Goal: Task Accomplishment & Management: Use online tool/utility

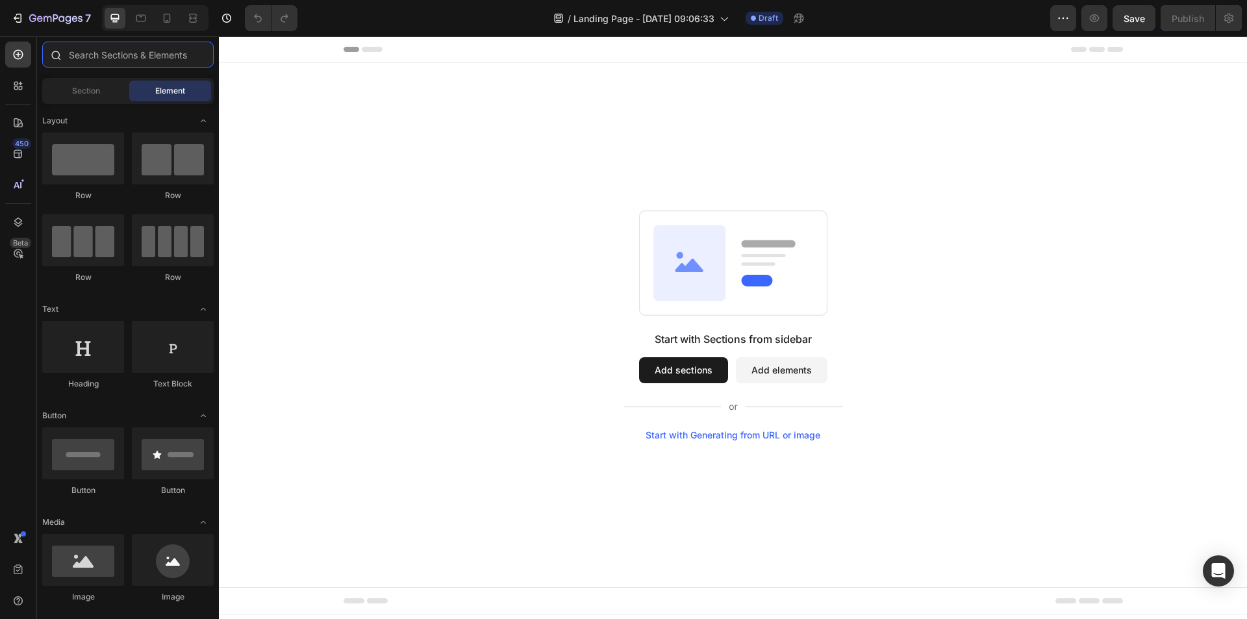
click at [95, 49] on input "text" at bounding box center [127, 55] width 171 height 26
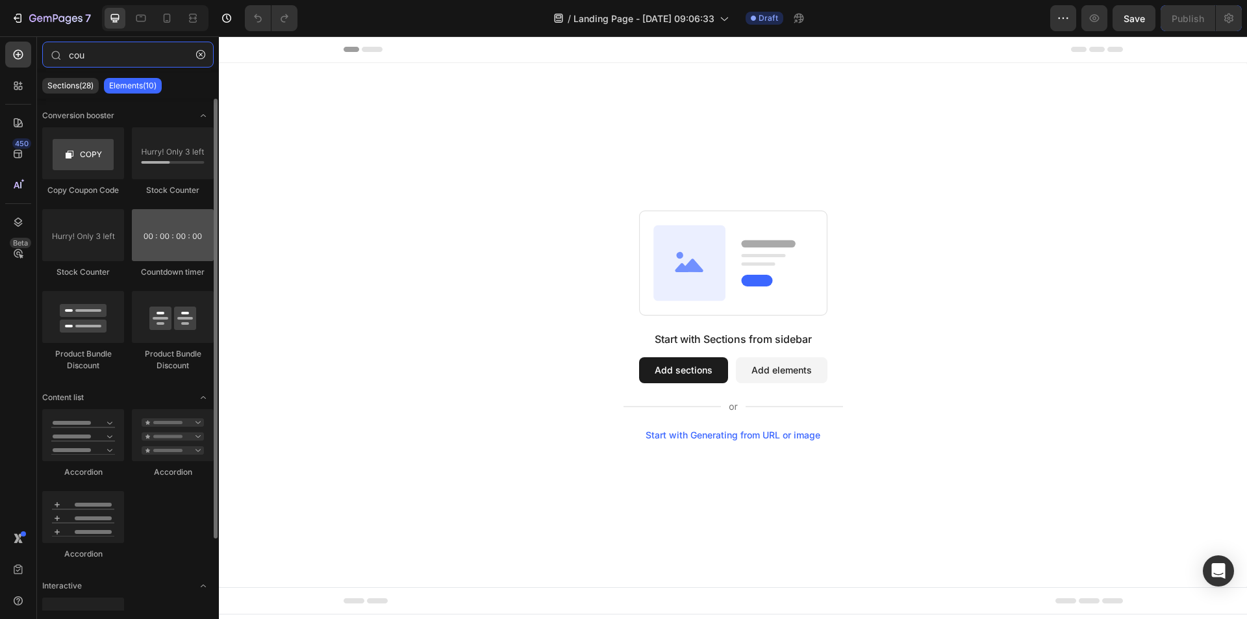
type input "cou"
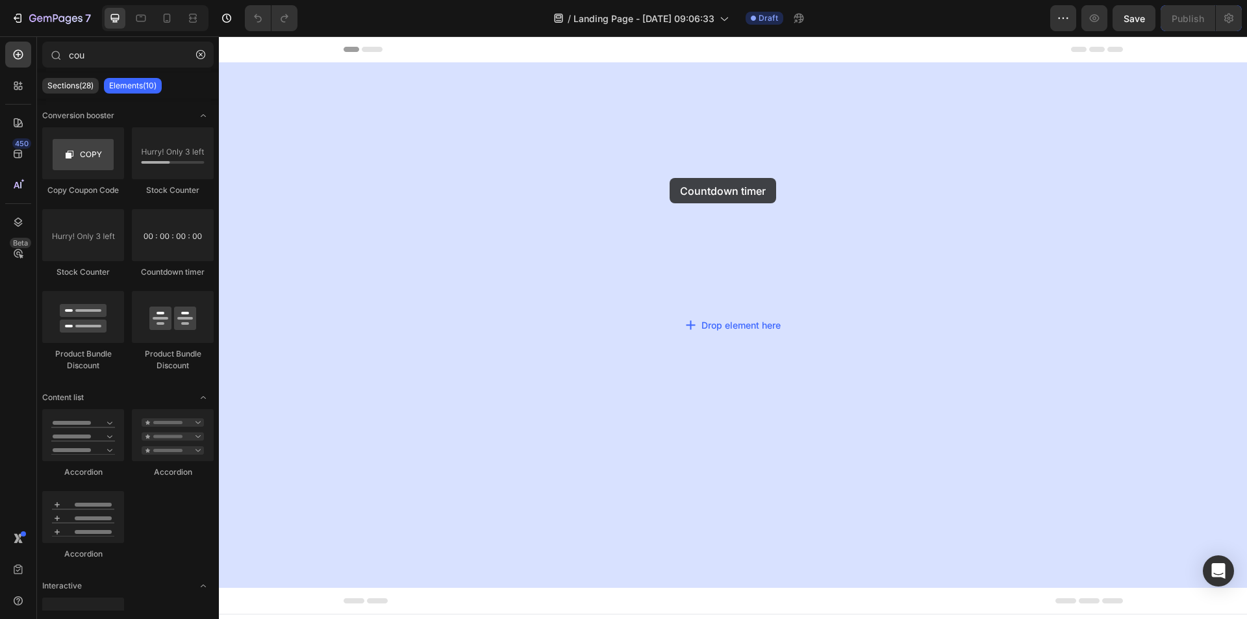
drag, startPoint x: 382, startPoint y: 295, endPoint x: 251, endPoint y: 256, distance: 136.6
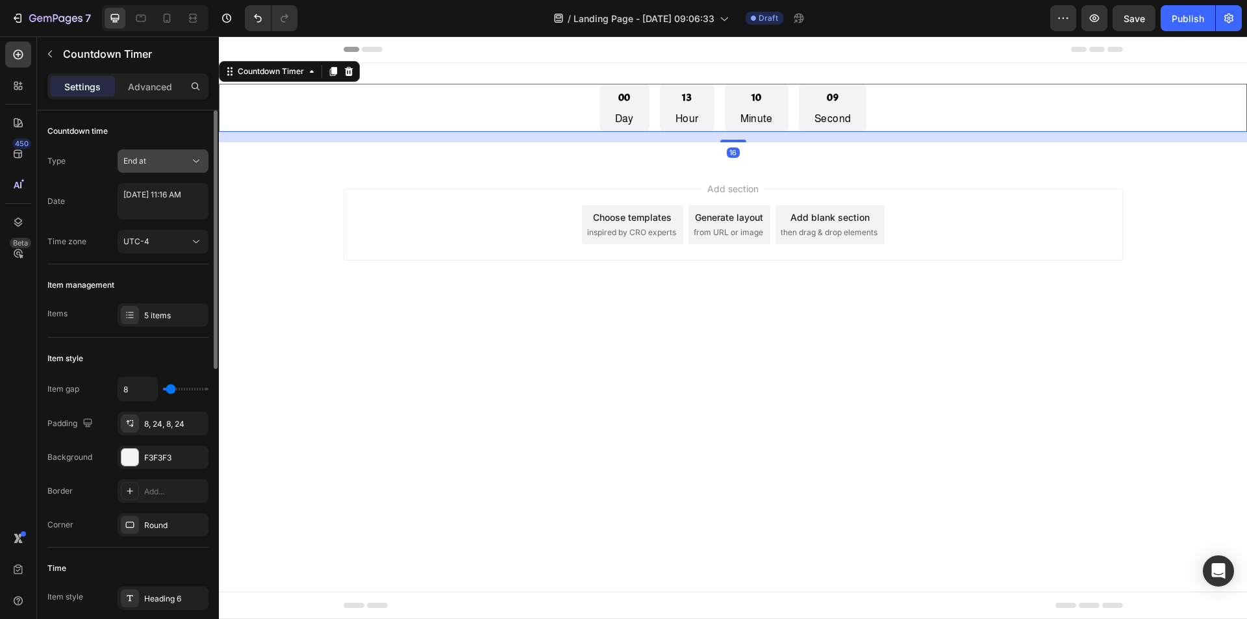
click at [187, 160] on div "End at" at bounding box center [156, 161] width 66 height 12
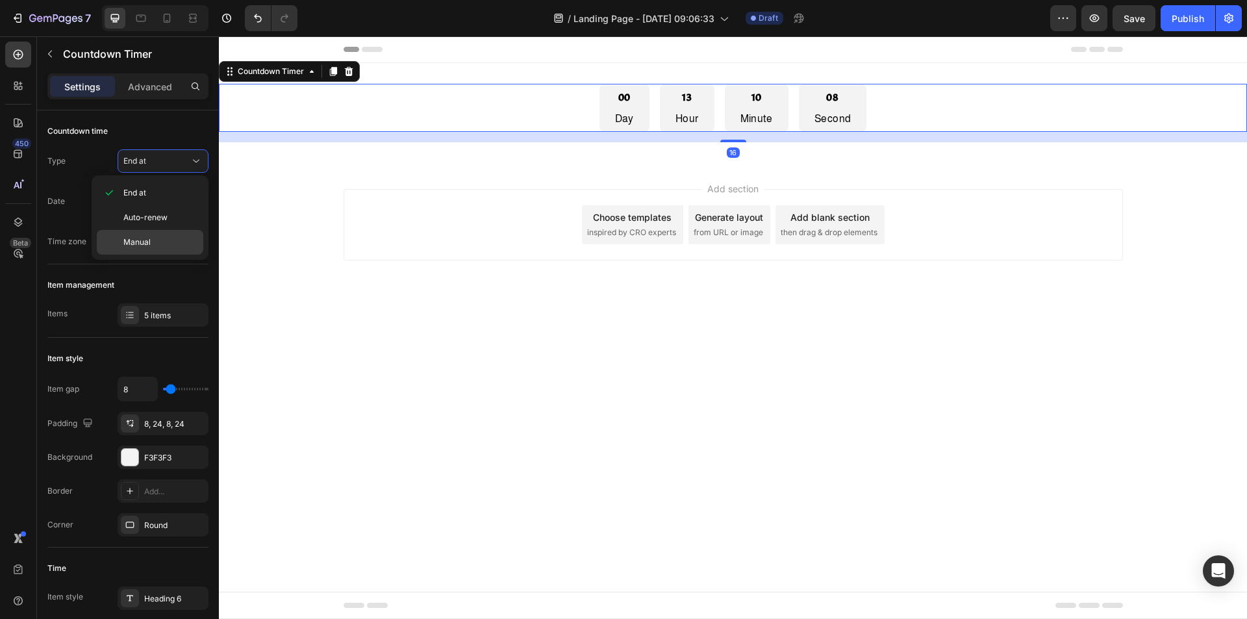
click at [173, 238] on p "Manual" at bounding box center [160, 242] width 74 height 12
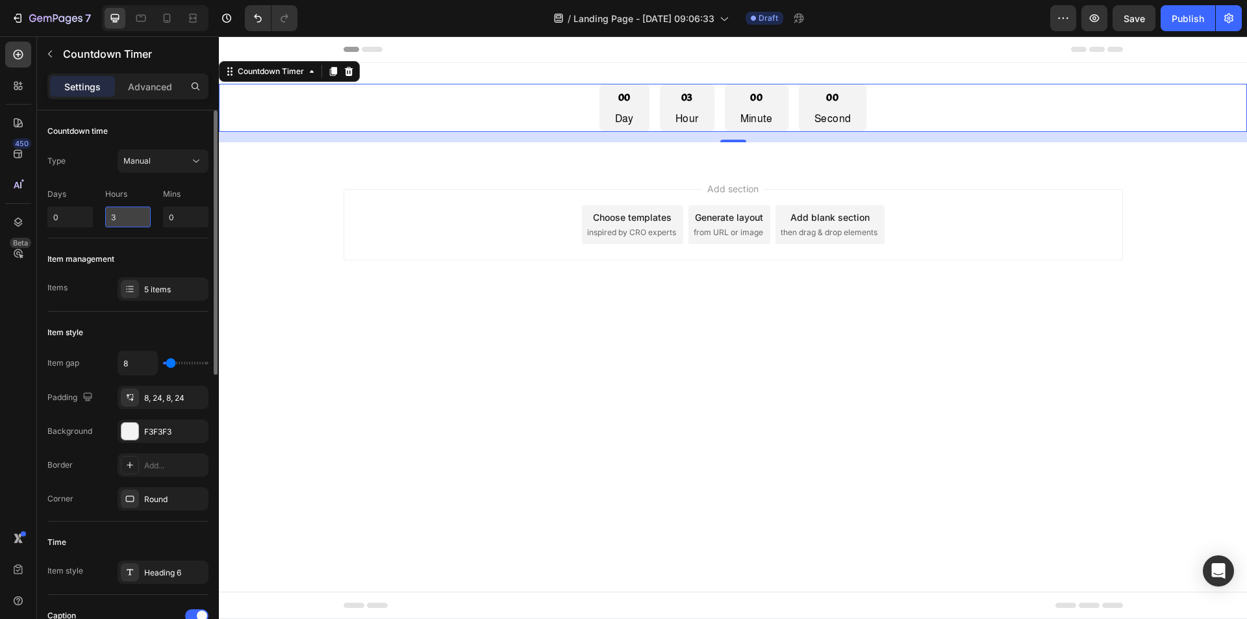
click at [135, 219] on input "3" at bounding box center [127, 216] width 45 height 21
click at [136, 219] on input "30" at bounding box center [127, 216] width 45 height 21
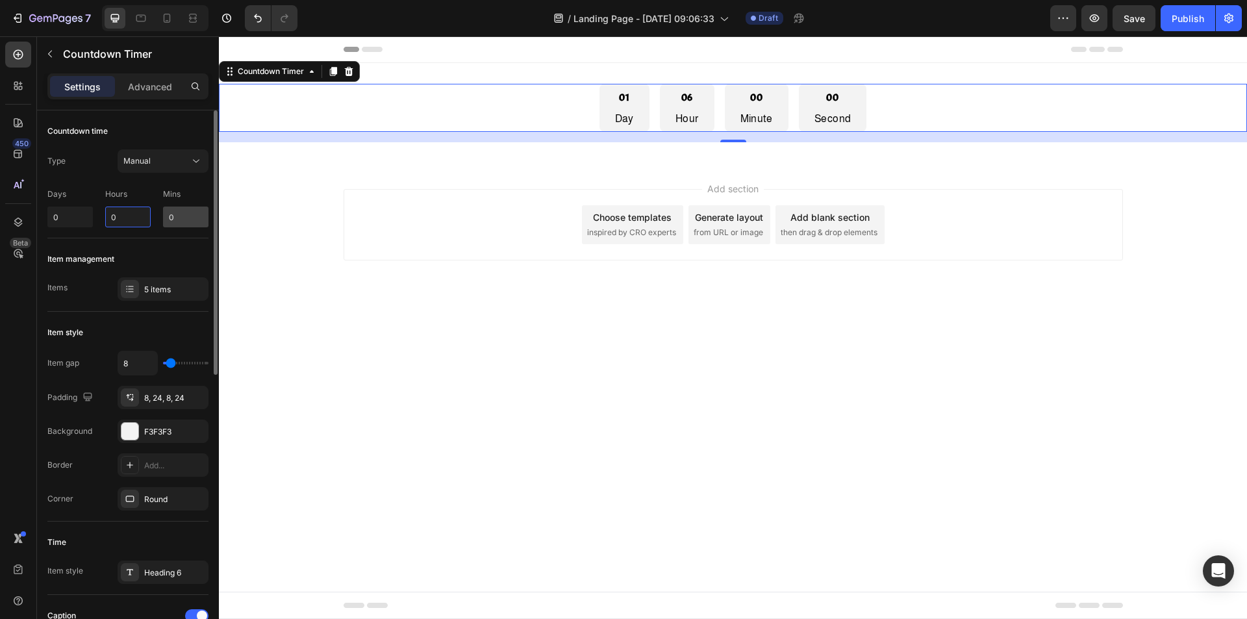
type input "0"
click at [183, 219] on input "0" at bounding box center [185, 216] width 45 height 21
type input "1"
click at [162, 257] on div "Item management" at bounding box center [127, 259] width 161 height 21
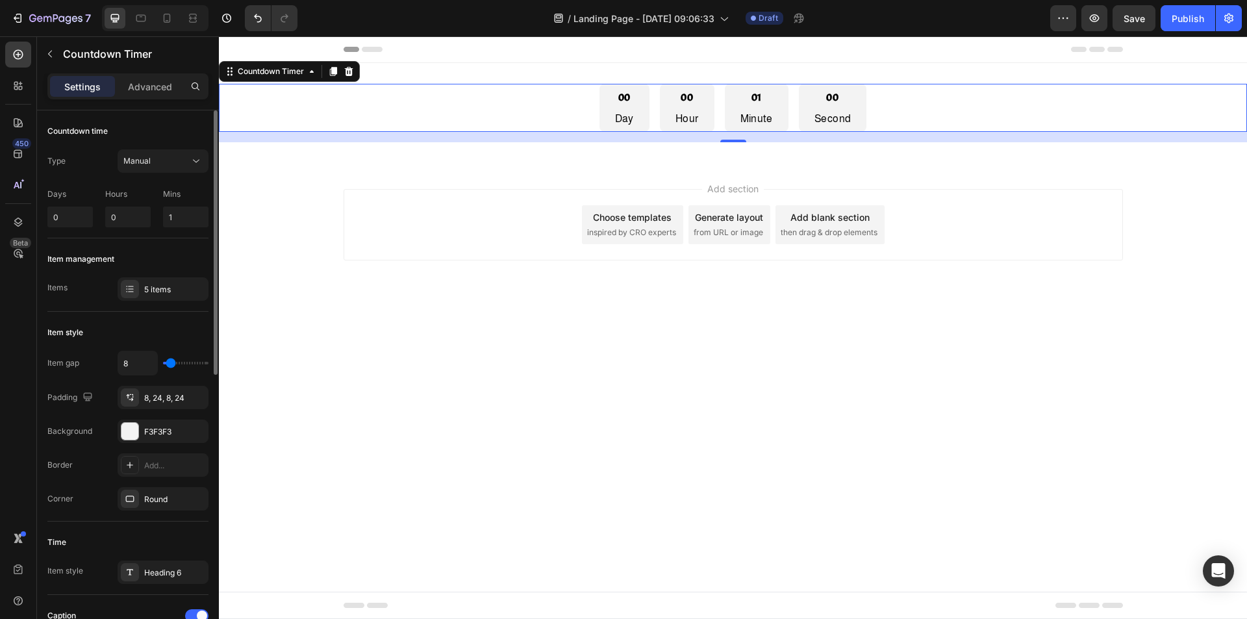
scroll to position [578, 0]
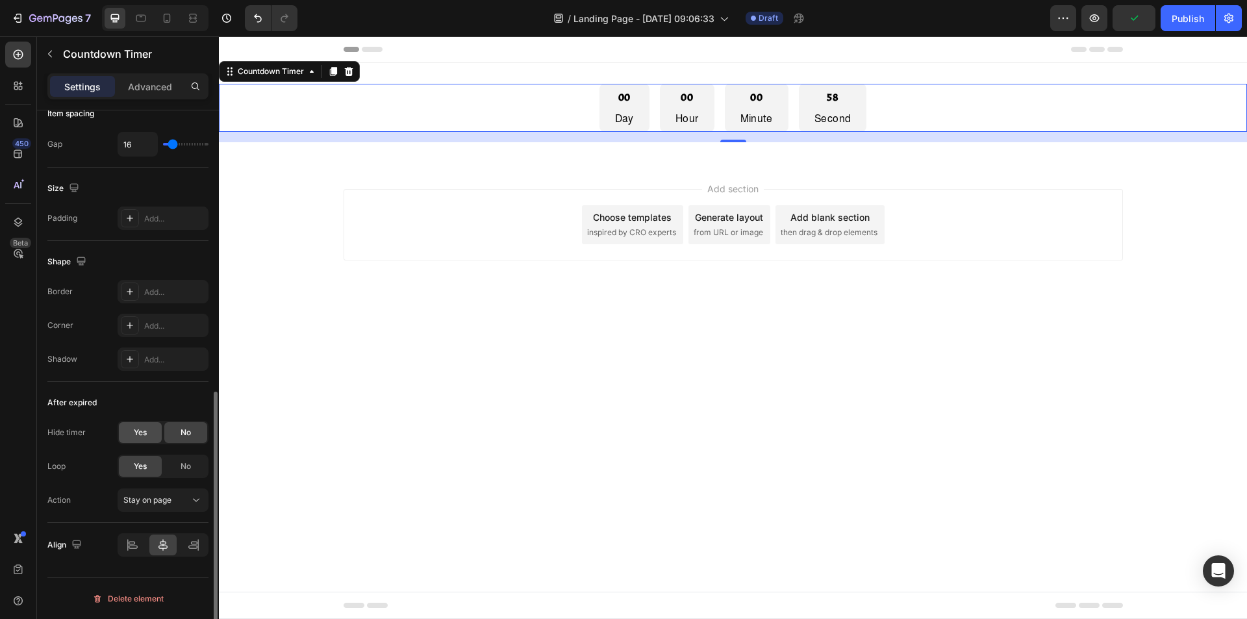
click at [136, 433] on span "Yes" at bounding box center [140, 433] width 13 height 12
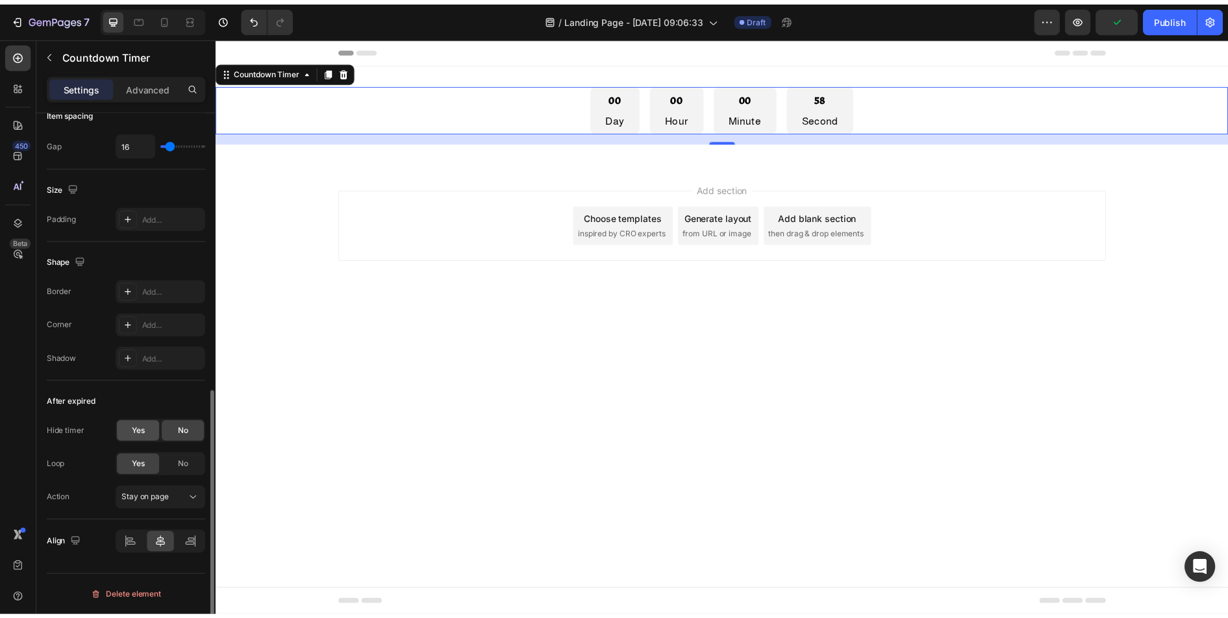
scroll to position [544, 0]
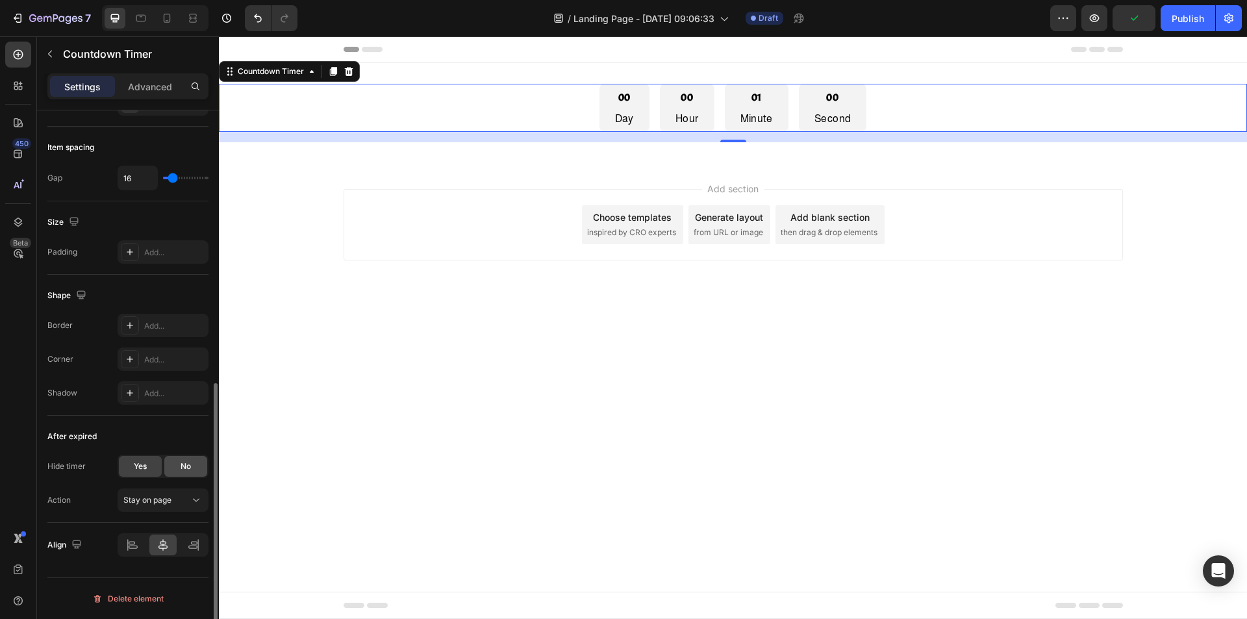
click at [196, 462] on div "No" at bounding box center [185, 466] width 43 height 21
click at [136, 468] on span "Yes" at bounding box center [140, 466] width 13 height 12
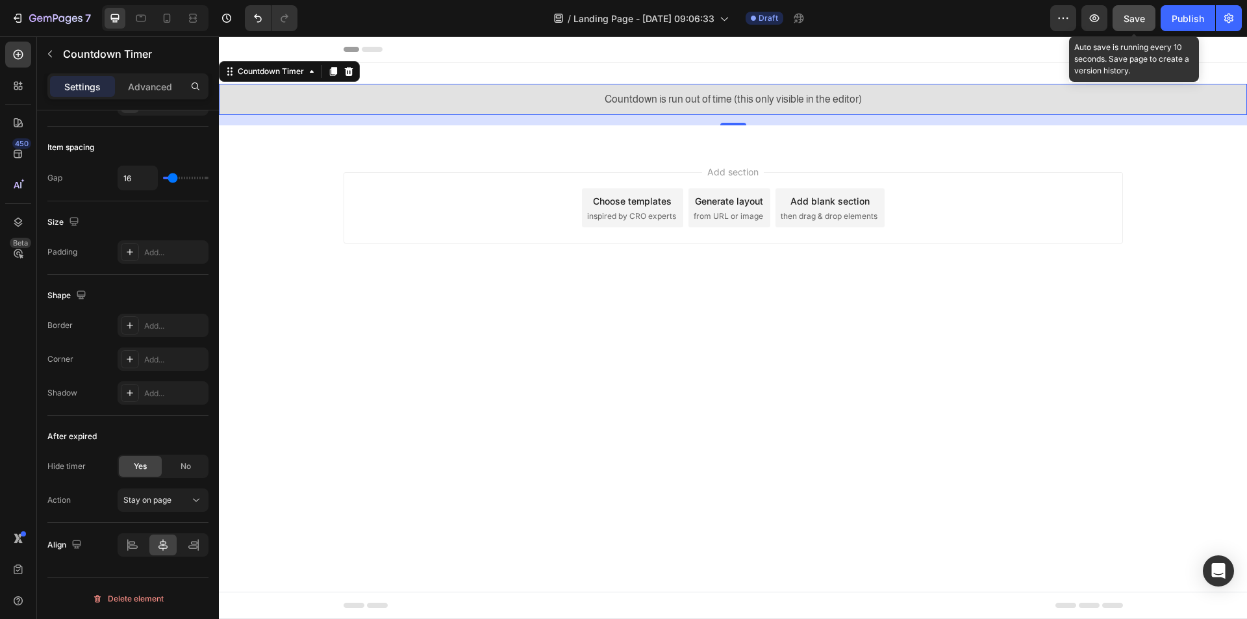
click at [1131, 19] on span "Save" at bounding box center [1133, 18] width 21 height 11
click at [1096, 23] on icon "button" at bounding box center [1094, 18] width 13 height 13
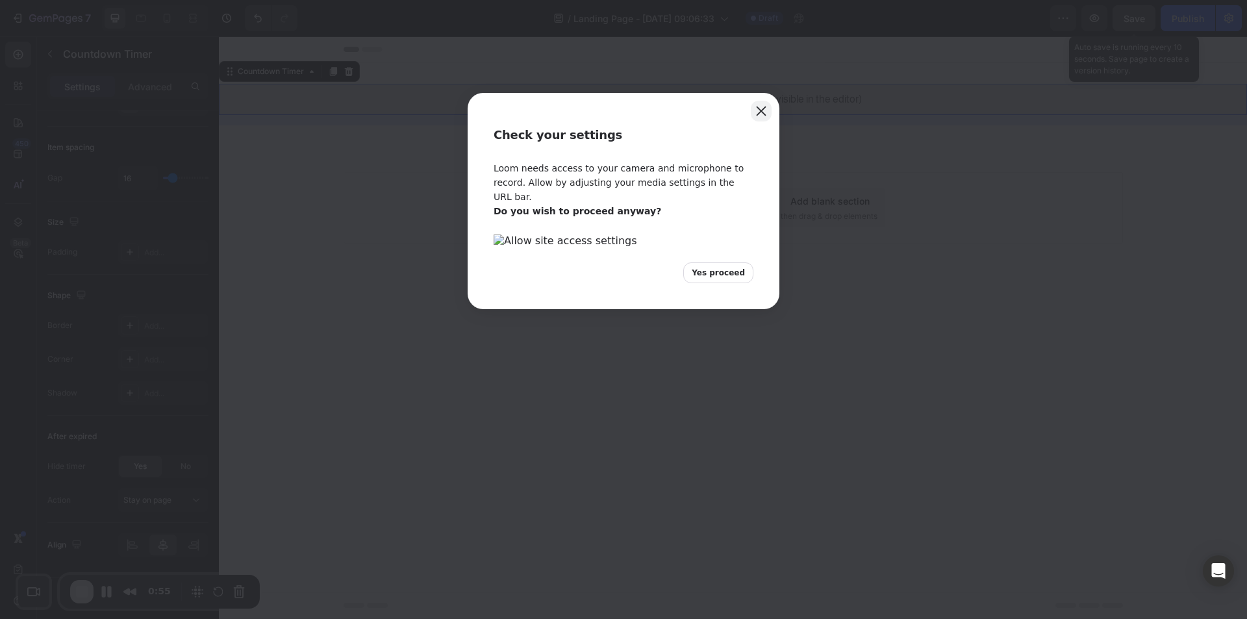
click at [753, 108] on button "Close" at bounding box center [761, 111] width 21 height 21
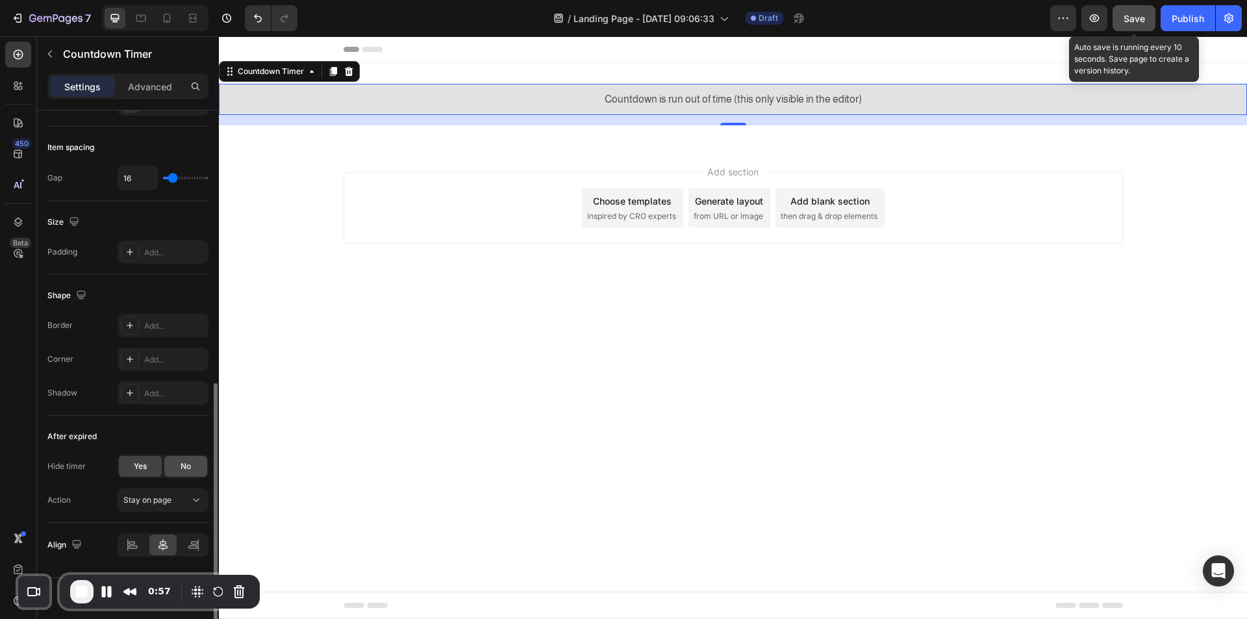
click at [190, 466] on span "No" at bounding box center [186, 466] width 10 height 12
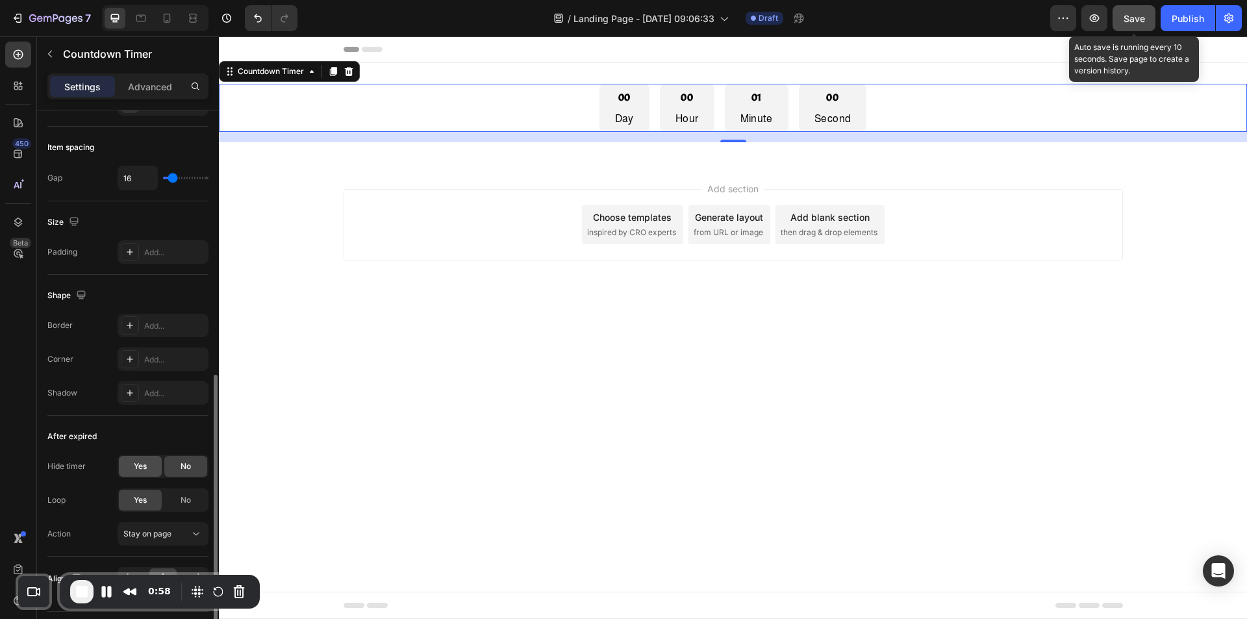
click at [147, 466] on div "Yes" at bounding box center [140, 466] width 43 height 21
click at [182, 464] on span "No" at bounding box center [186, 466] width 10 height 12
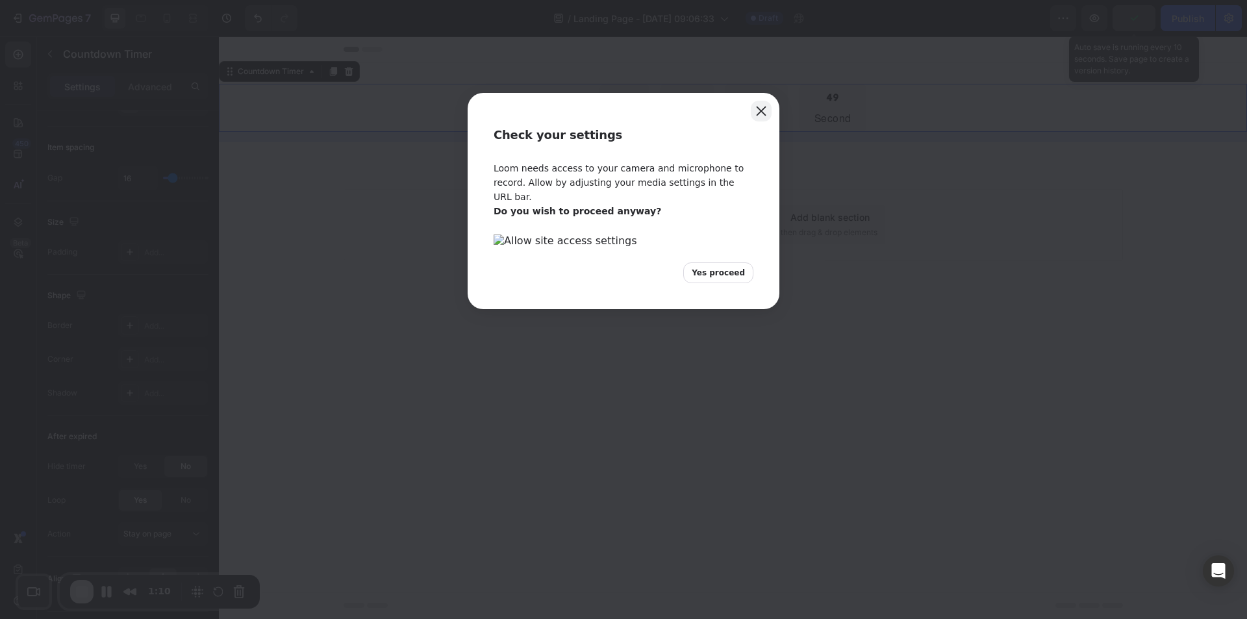
click at [757, 109] on button "Close" at bounding box center [761, 111] width 21 height 21
click at [757, 102] on button "Close" at bounding box center [761, 111] width 21 height 21
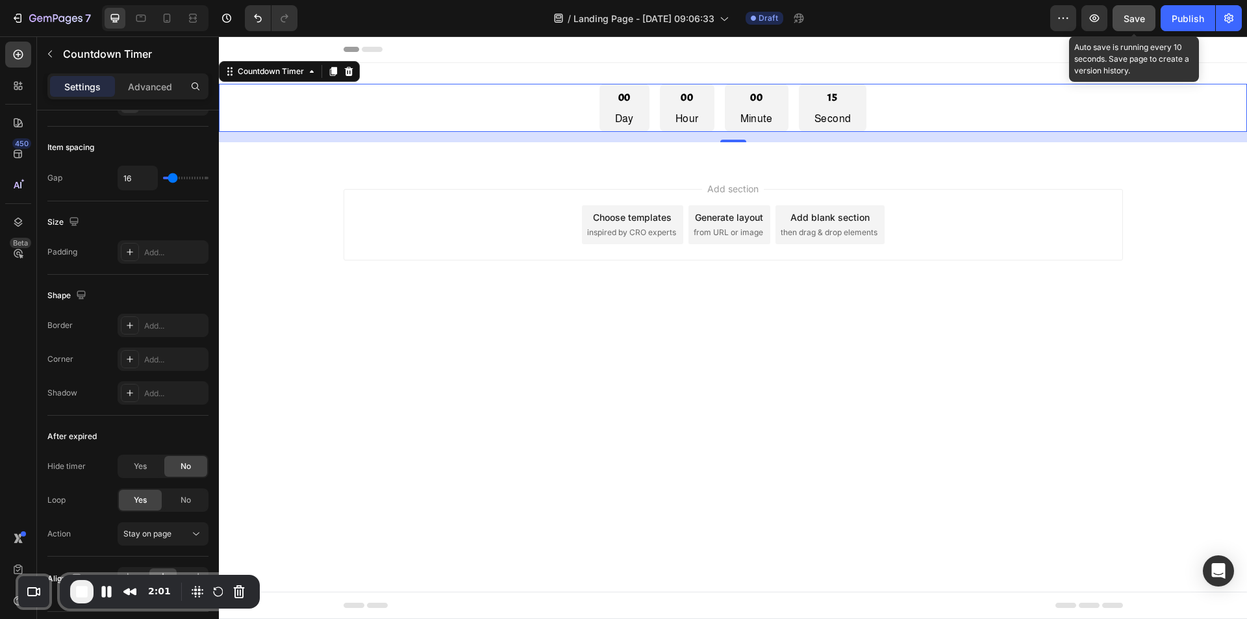
click at [353, 99] on div "00 Day 00 Hour 00 Minute 15 Second" at bounding box center [733, 108] width 1028 height 48
click at [185, 495] on span "No" at bounding box center [186, 500] width 10 height 12
click at [1175, 24] on div "Publish" at bounding box center [1187, 19] width 32 height 14
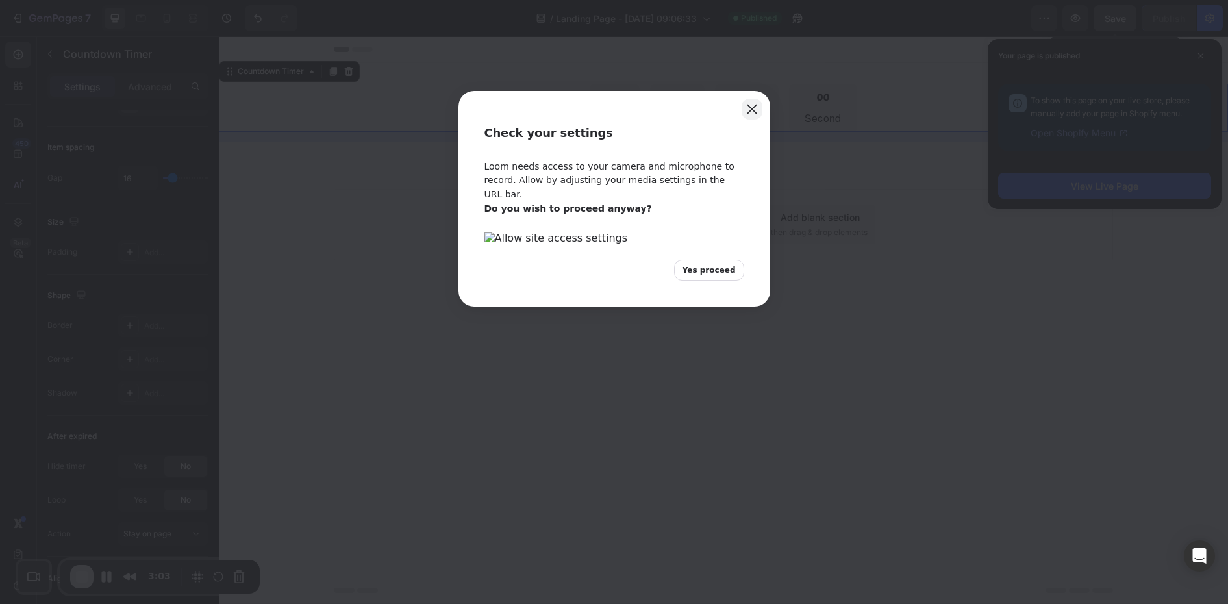
click at [755, 99] on button "Close" at bounding box center [752, 109] width 21 height 21
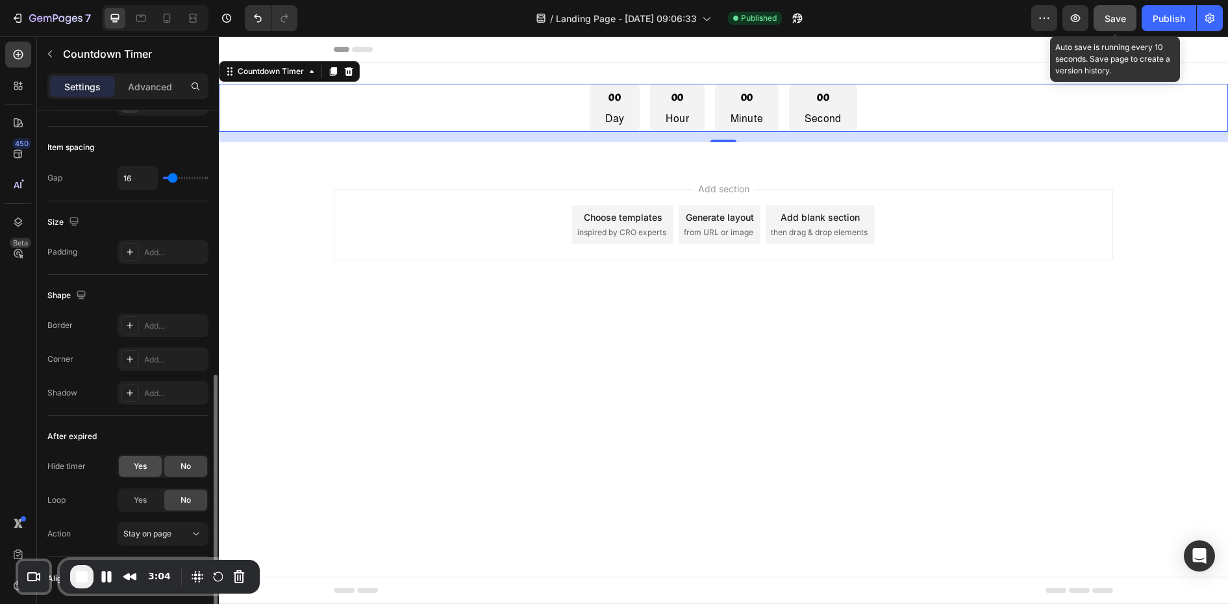
click at [131, 471] on div "Yes" at bounding box center [140, 466] width 43 height 21
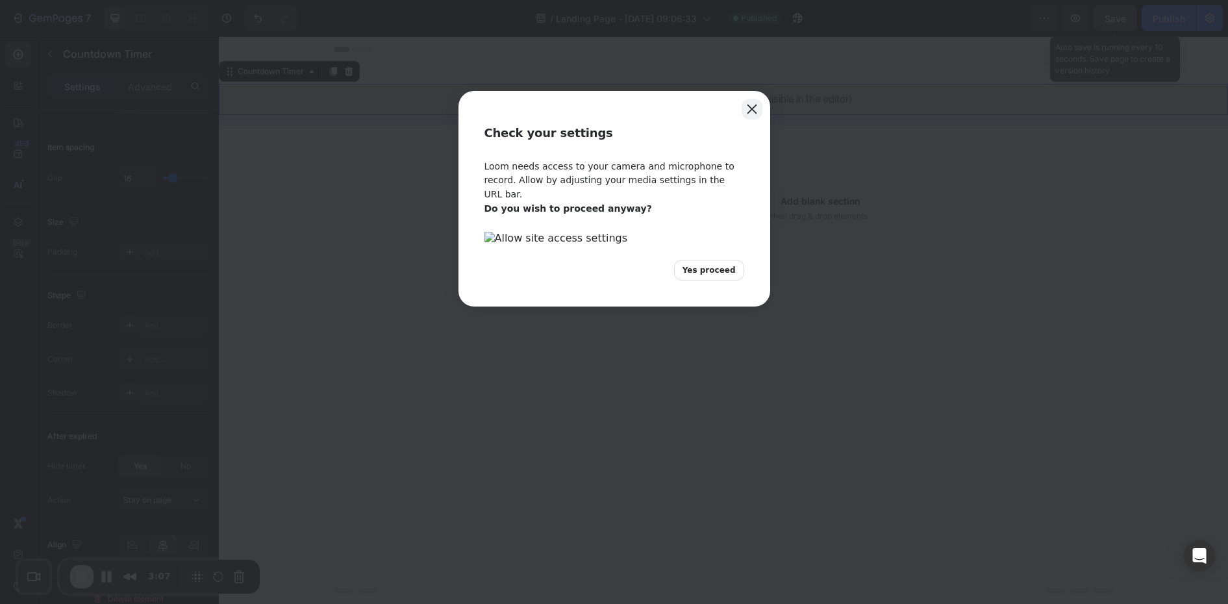
click at [743, 111] on button "Close" at bounding box center [752, 109] width 21 height 21
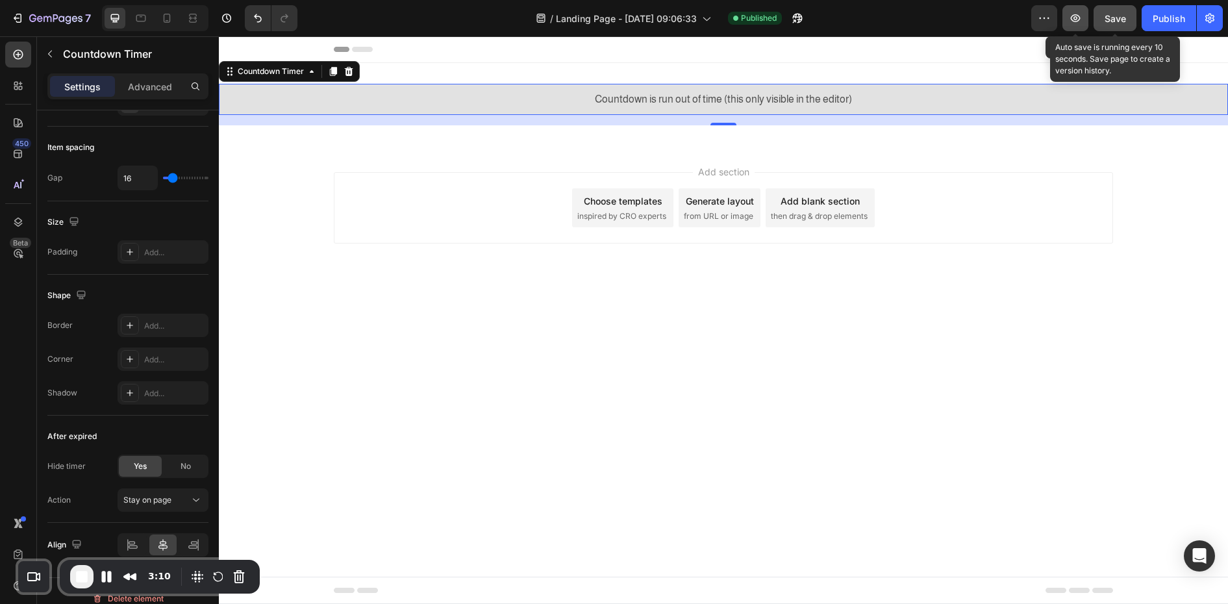
click at [1077, 16] on icon "button" at bounding box center [1075, 18] width 13 height 13
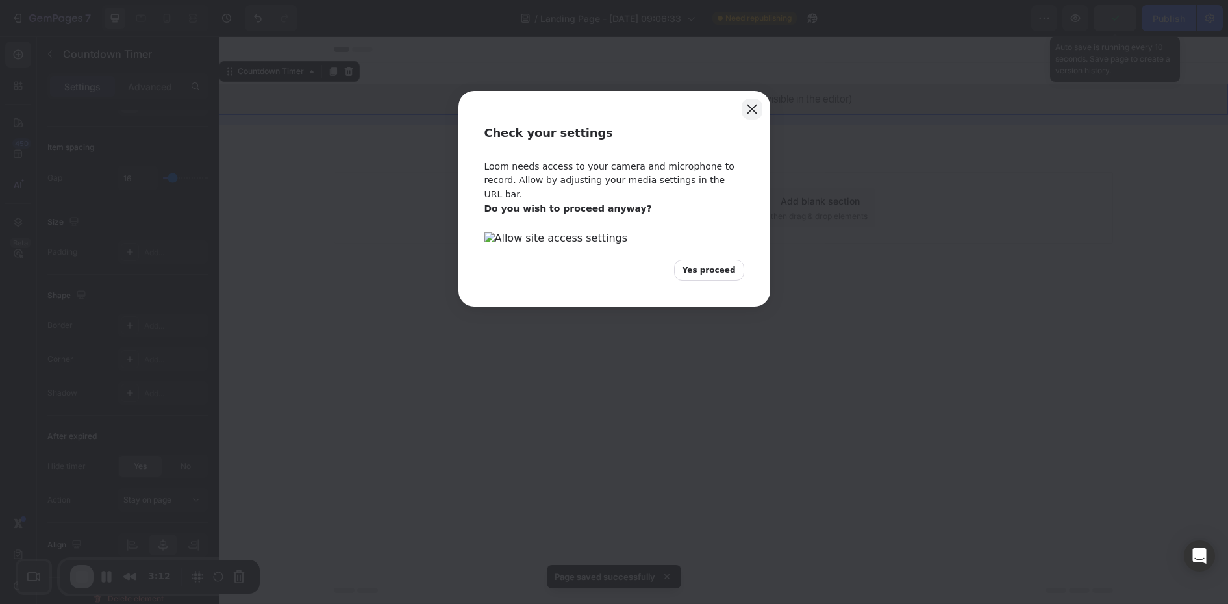
click at [760, 106] on button "Close" at bounding box center [752, 109] width 21 height 21
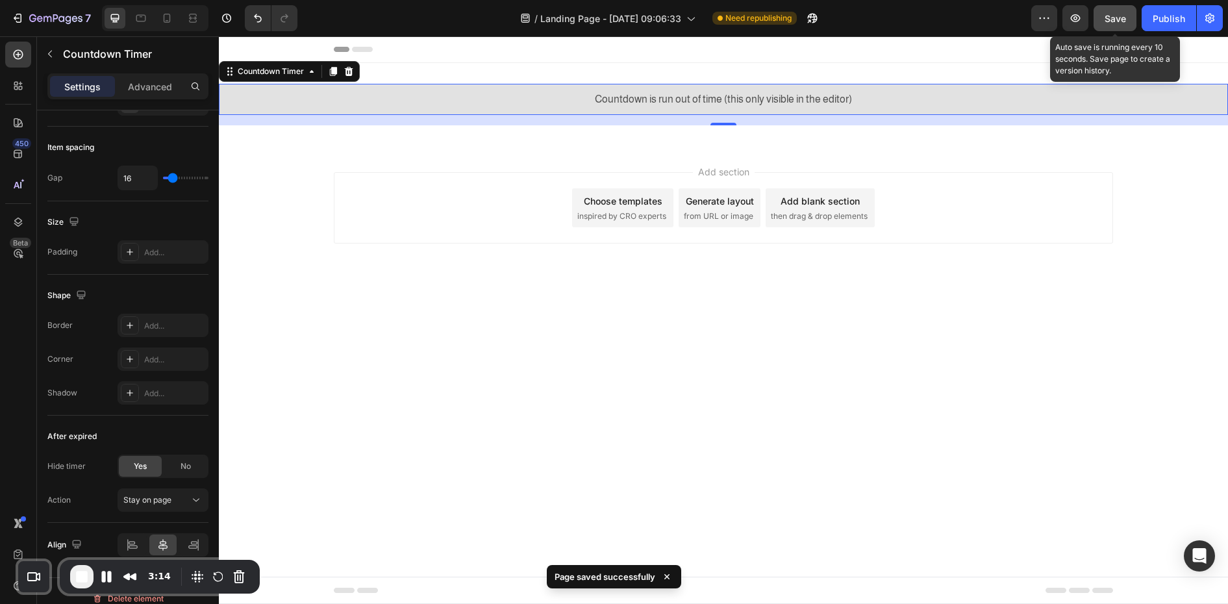
click at [1117, 16] on span "Save" at bounding box center [1115, 18] width 21 height 11
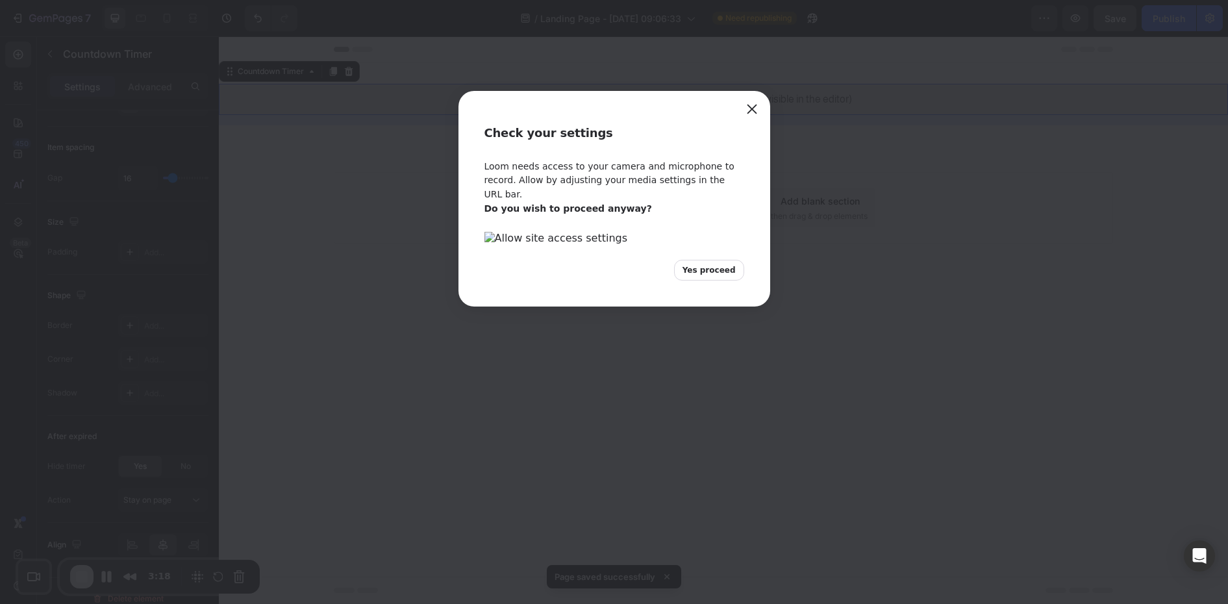
click at [762, 105] on div "Check your settings" at bounding box center [614, 125] width 312 height 69
click at [748, 107] on button "Close" at bounding box center [752, 109] width 21 height 21
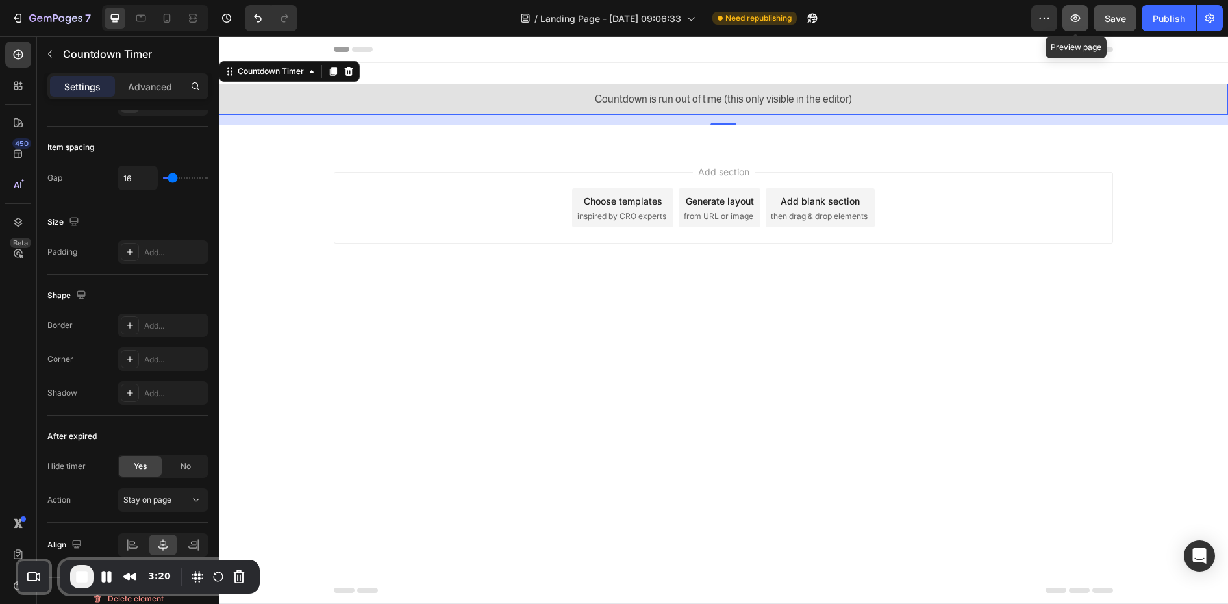
click at [1079, 21] on icon "button" at bounding box center [1076, 18] width 10 height 8
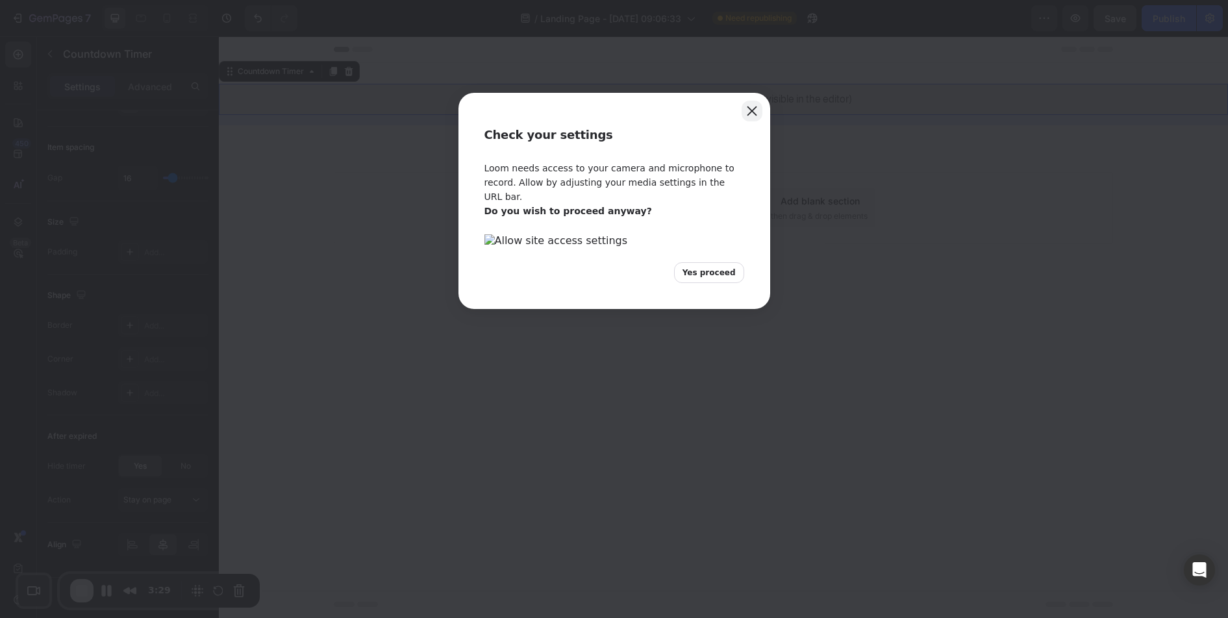
drag, startPoint x: 751, startPoint y: 95, endPoint x: 747, endPoint y: 108, distance: 14.2
click at [751, 98] on div "Check your settings" at bounding box center [614, 127] width 312 height 69
click at [745, 114] on button "Close" at bounding box center [752, 111] width 21 height 21
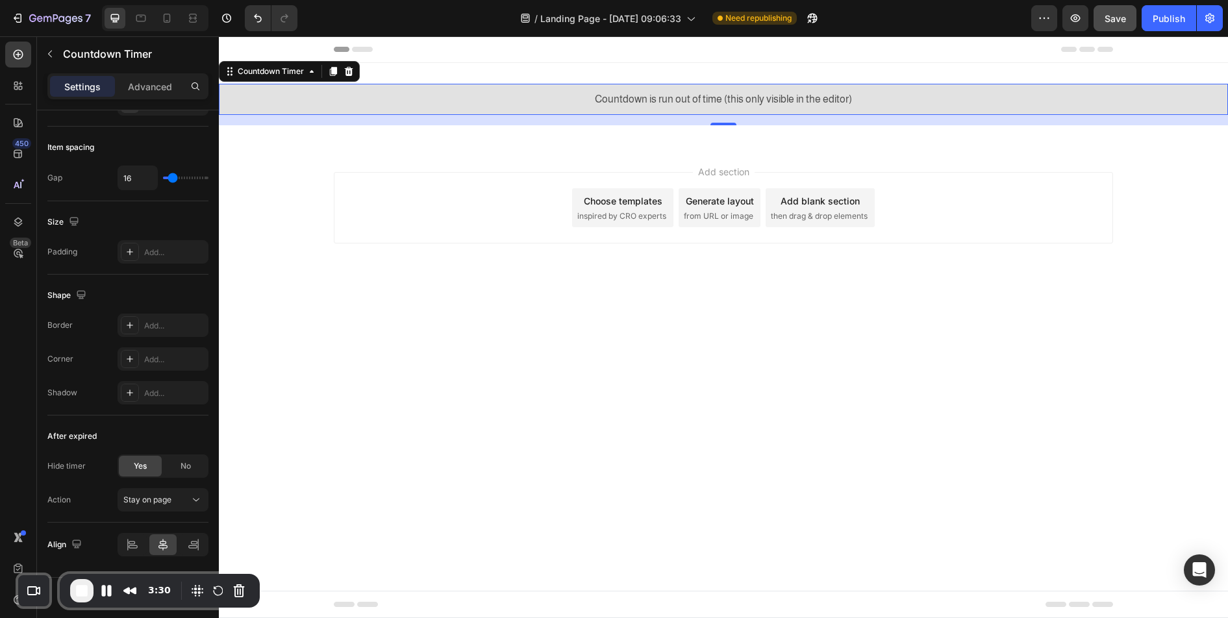
click at [369, 107] on div "Countdown is run out of time (this only visible in the editor)" at bounding box center [723, 99] width 1009 height 31
click at [197, 501] on icon at bounding box center [196, 499] width 13 height 13
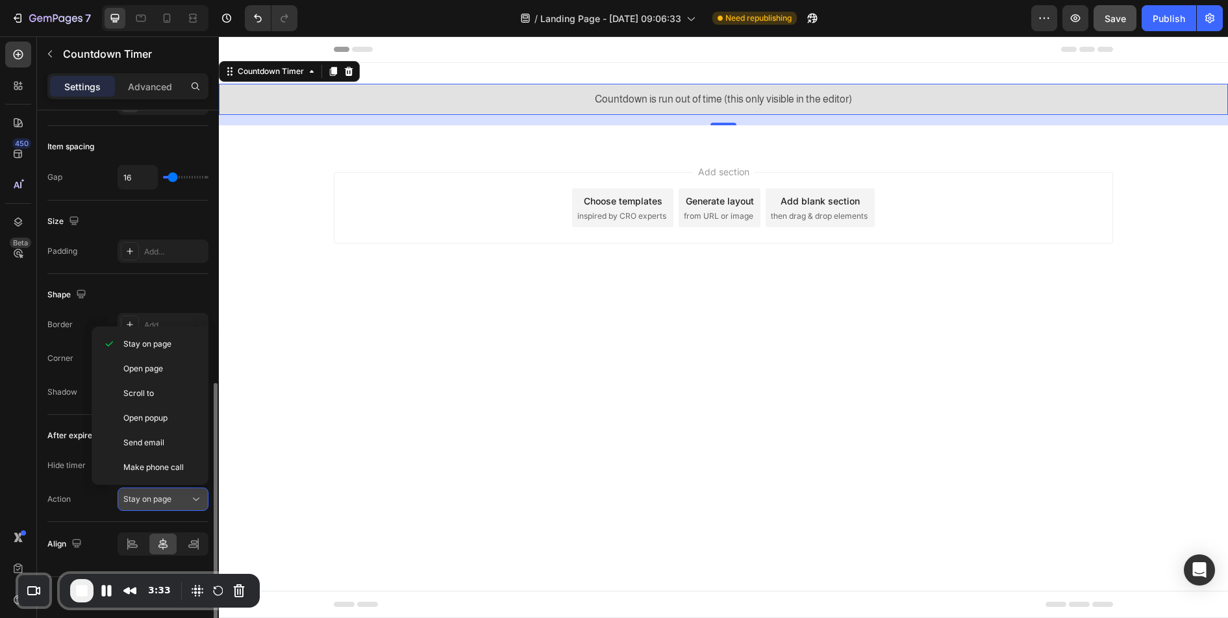
click at [200, 503] on icon at bounding box center [196, 499] width 13 height 13
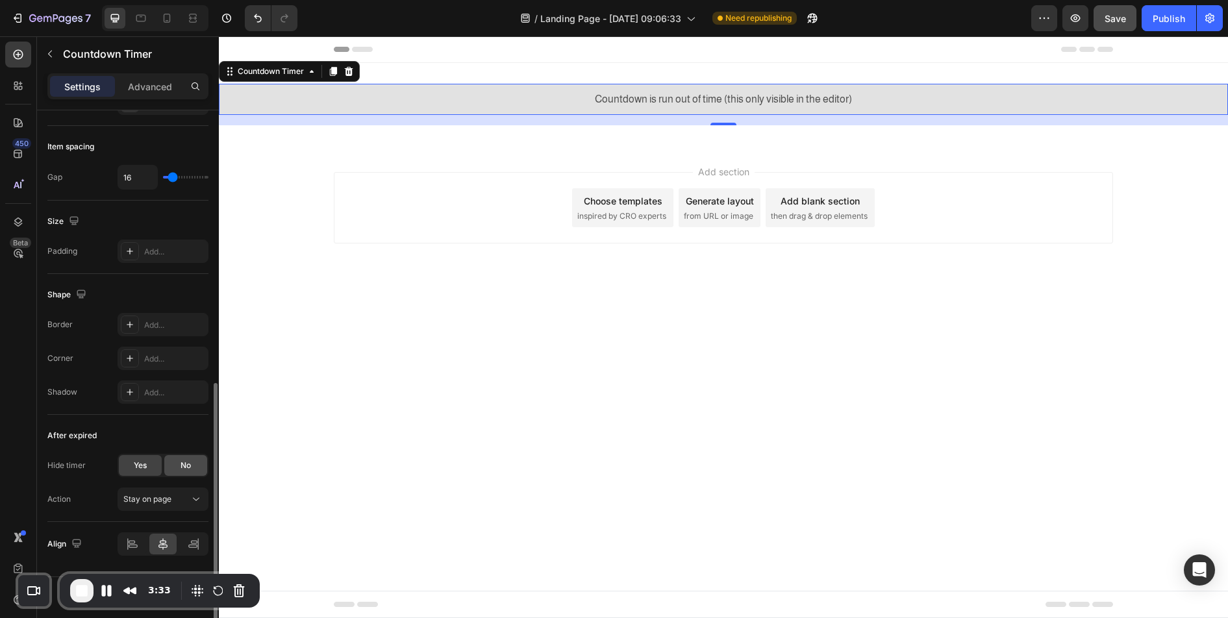
click at [192, 460] on div "No" at bounding box center [185, 465] width 43 height 21
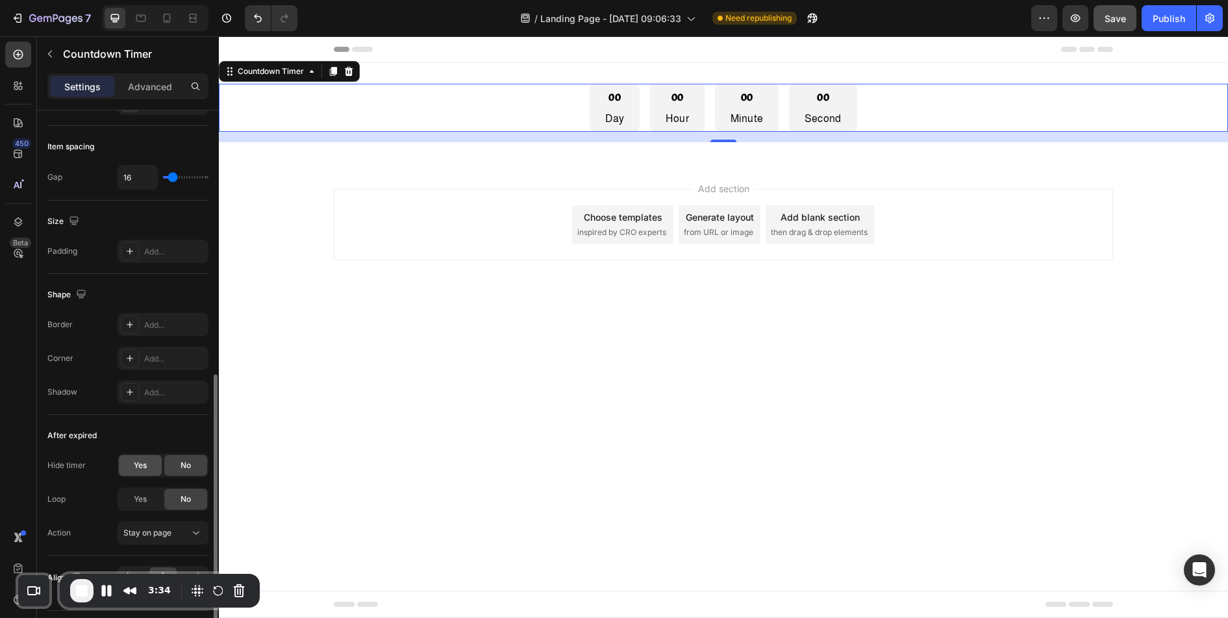
click at [129, 457] on div "Yes" at bounding box center [140, 465] width 43 height 21
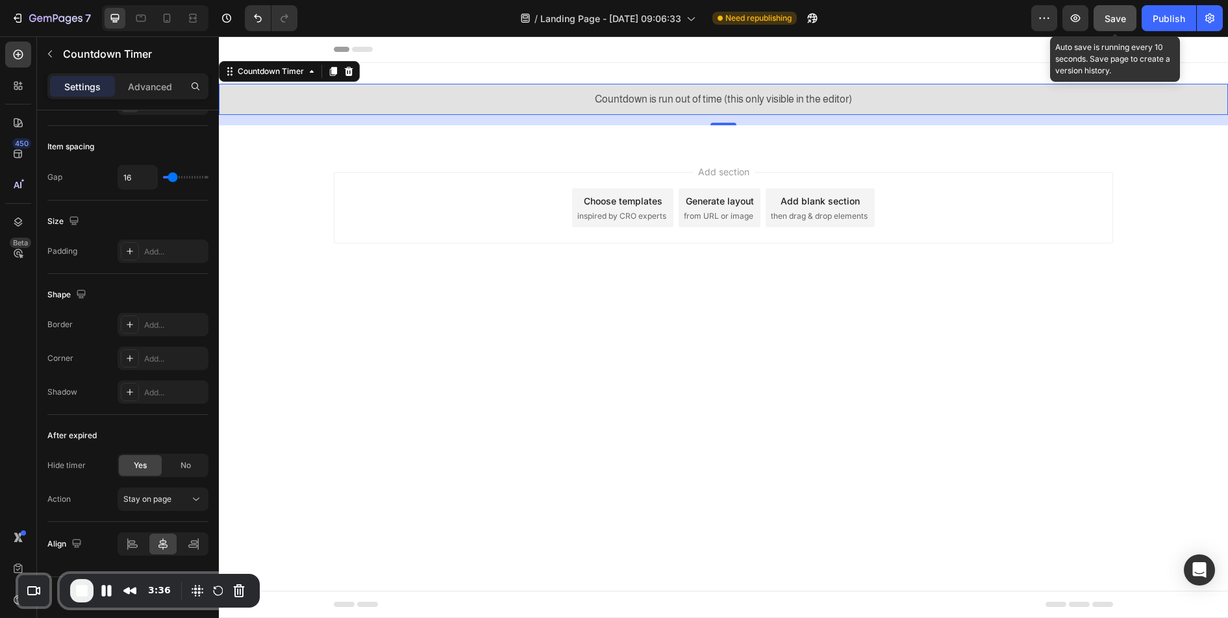
click at [1119, 19] on span "Save" at bounding box center [1115, 18] width 21 height 11
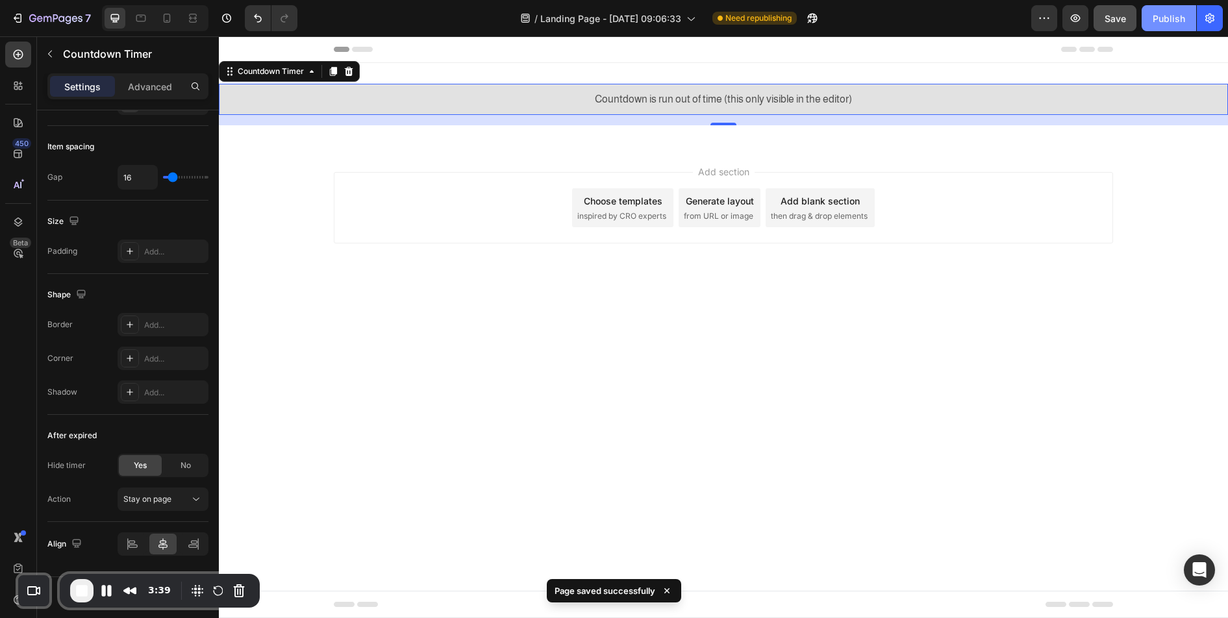
click at [1179, 21] on div "Publish" at bounding box center [1169, 19] width 32 height 14
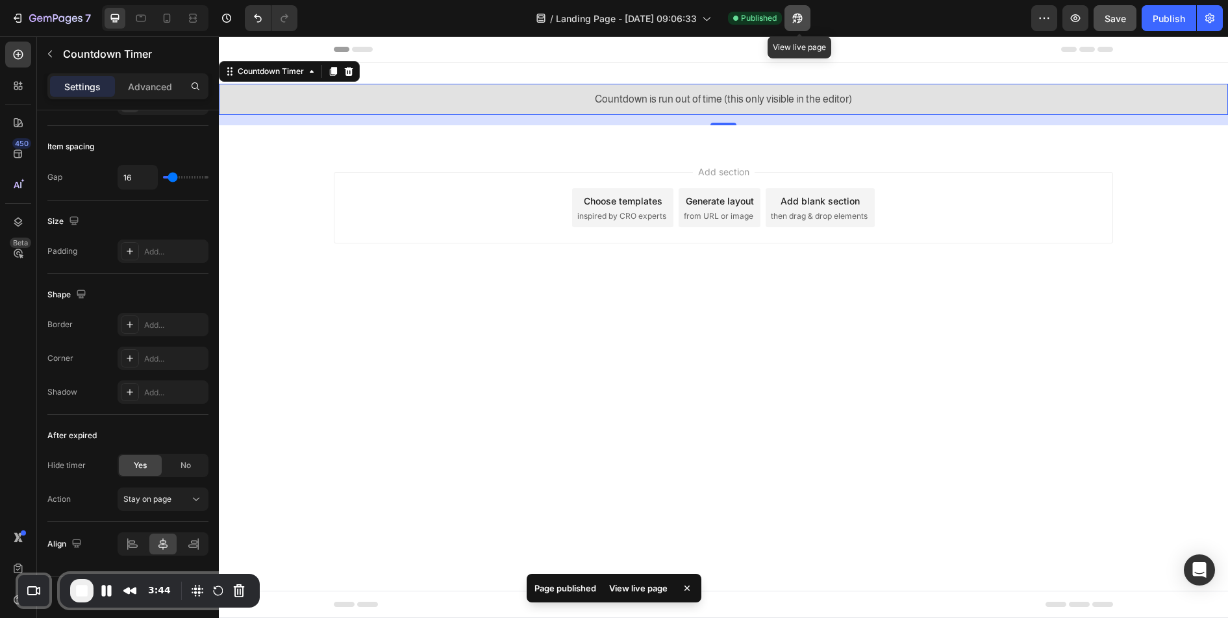
click at [797, 19] on icon "button" at bounding box center [797, 18] width 13 height 13
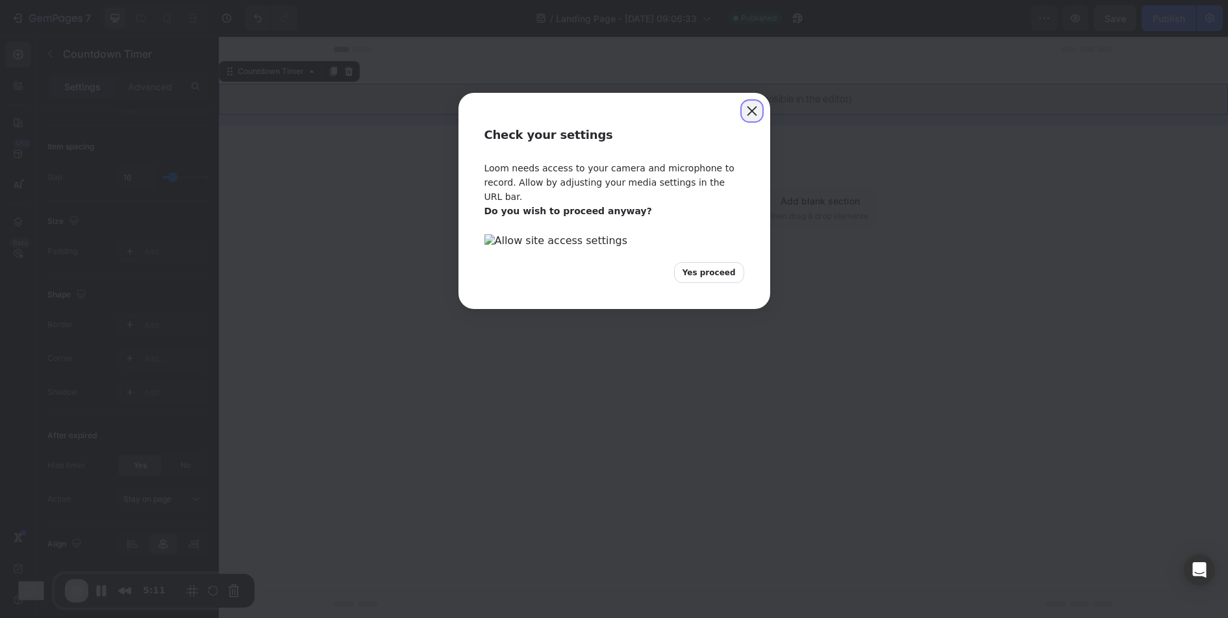
click at [749, 108] on button "Close" at bounding box center [752, 111] width 21 height 21
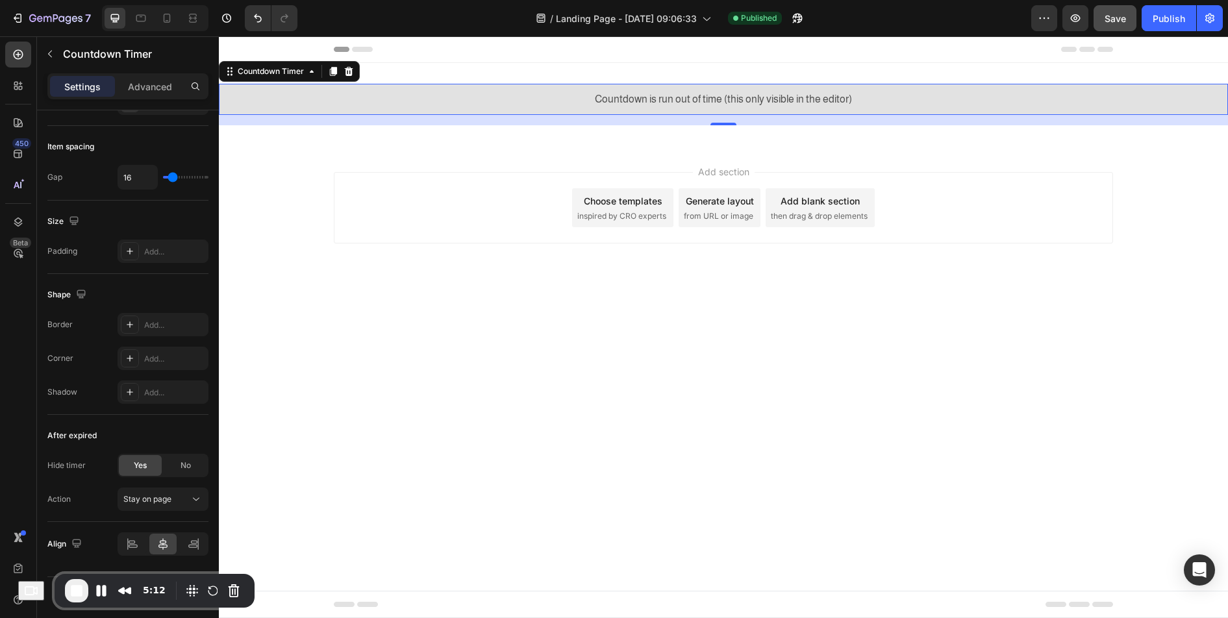
click at [528, 95] on div "Countdown is run out of time (this only visible in the editor)" at bounding box center [723, 99] width 1009 height 31
click at [184, 503] on div "Stay on page" at bounding box center [156, 499] width 66 height 12
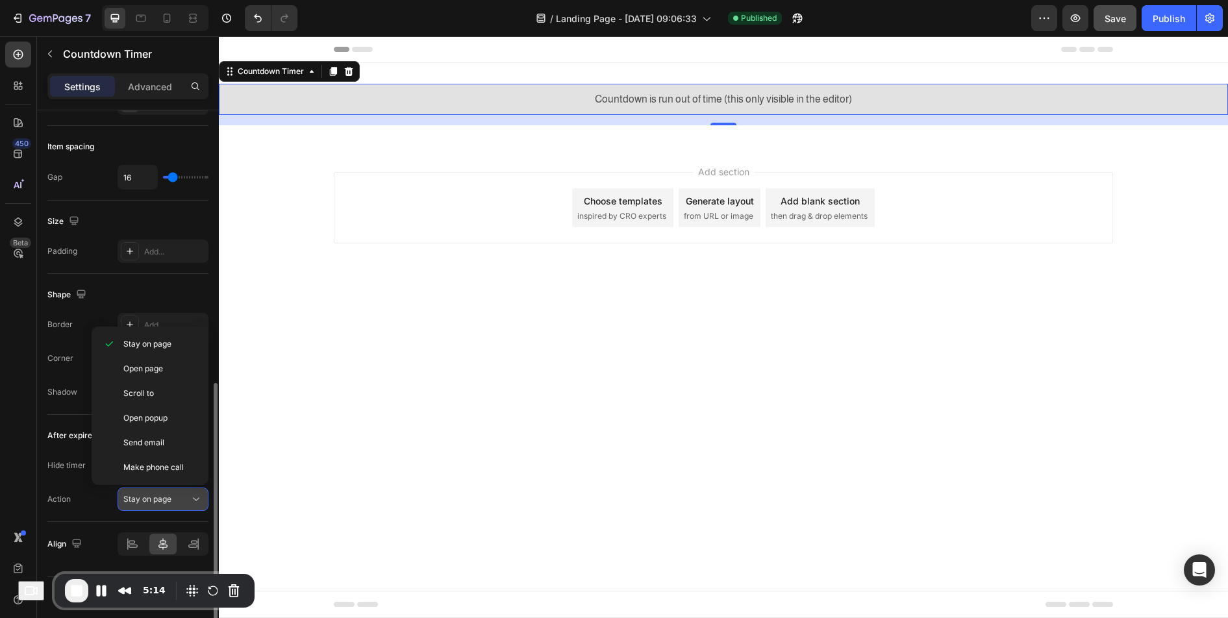
click at [188, 501] on div "Stay on page" at bounding box center [156, 499] width 66 height 12
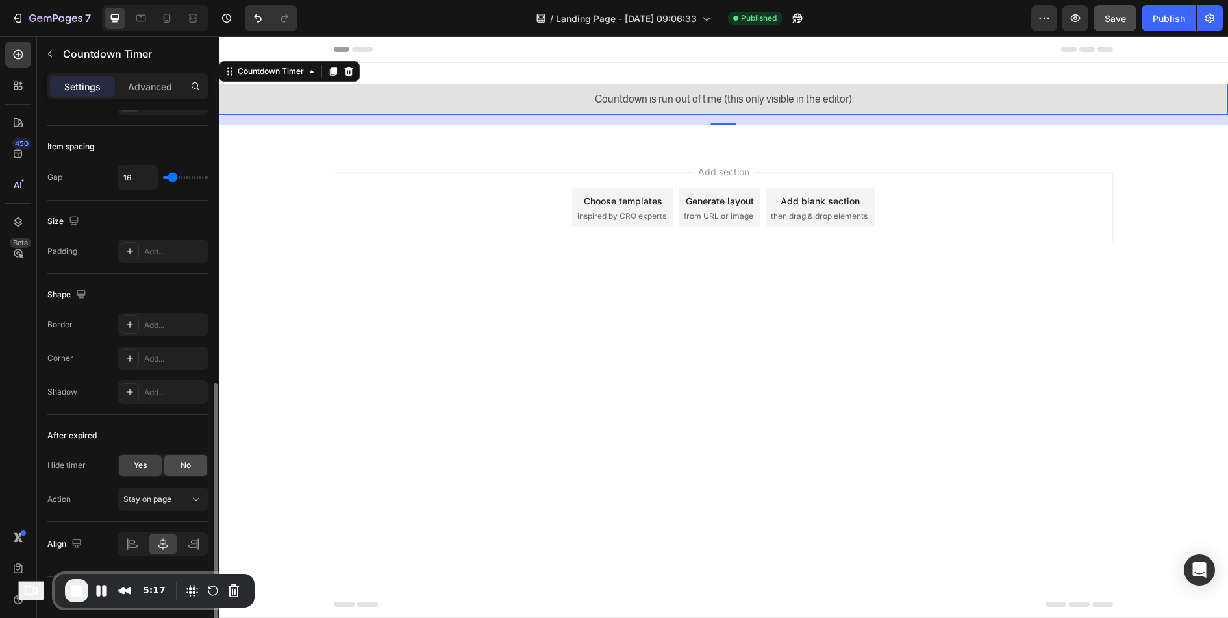
click at [195, 464] on div "No" at bounding box center [185, 465] width 43 height 21
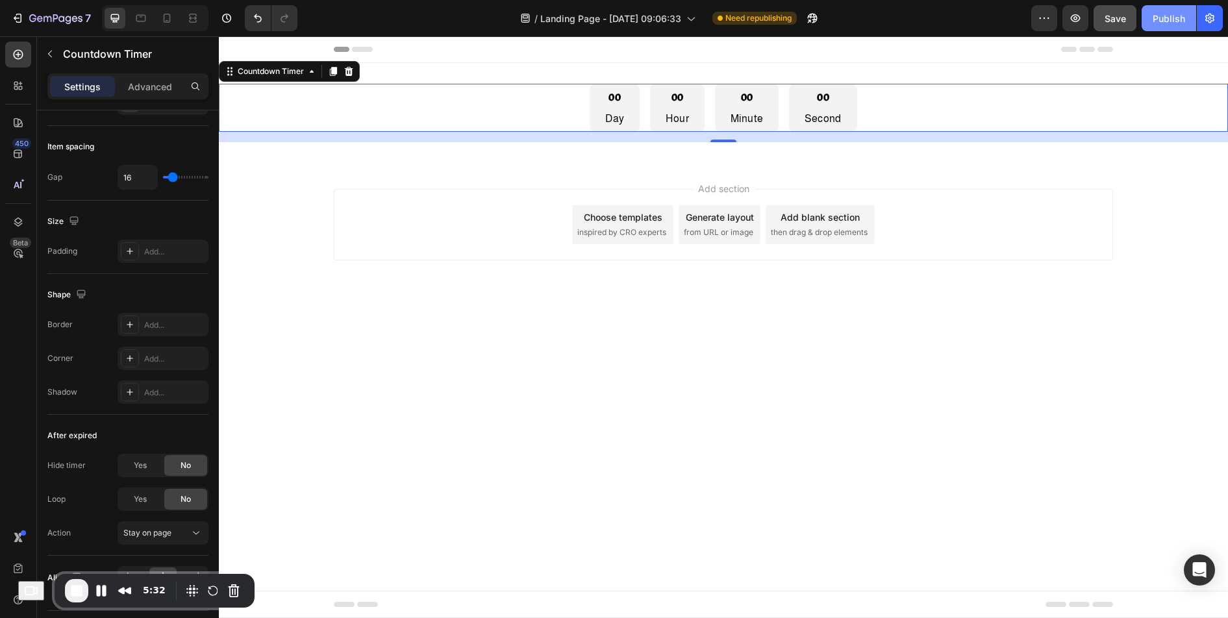
click at [1159, 20] on div "Publish" at bounding box center [1169, 19] width 32 height 14
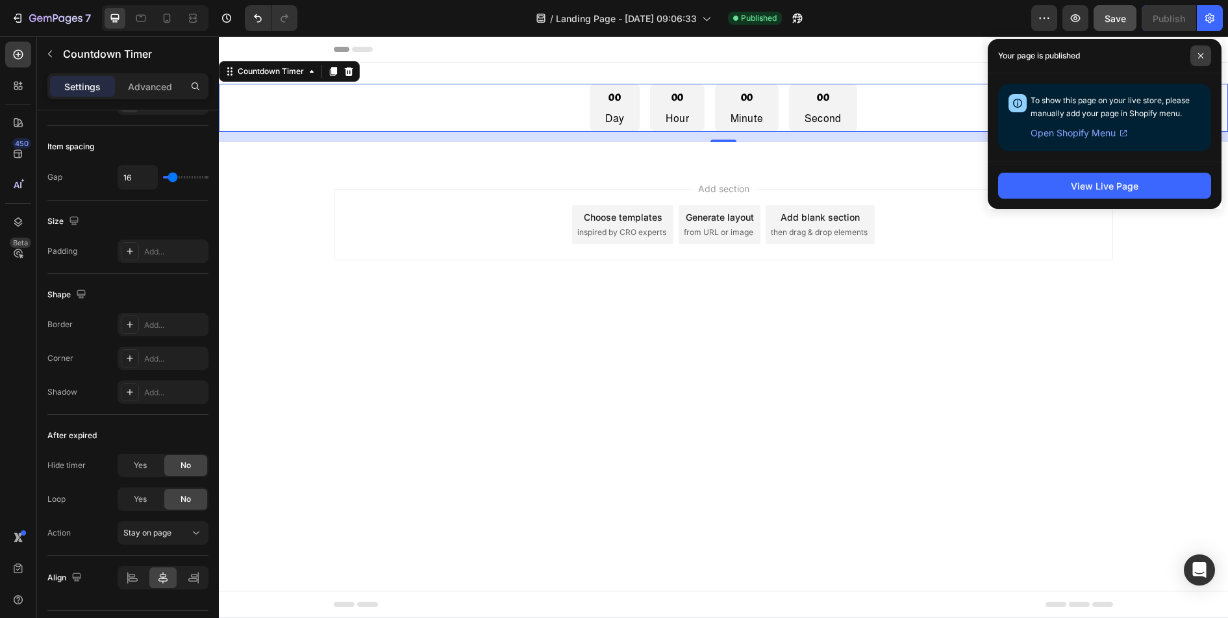
click at [1203, 58] on icon at bounding box center [1200, 56] width 6 height 6
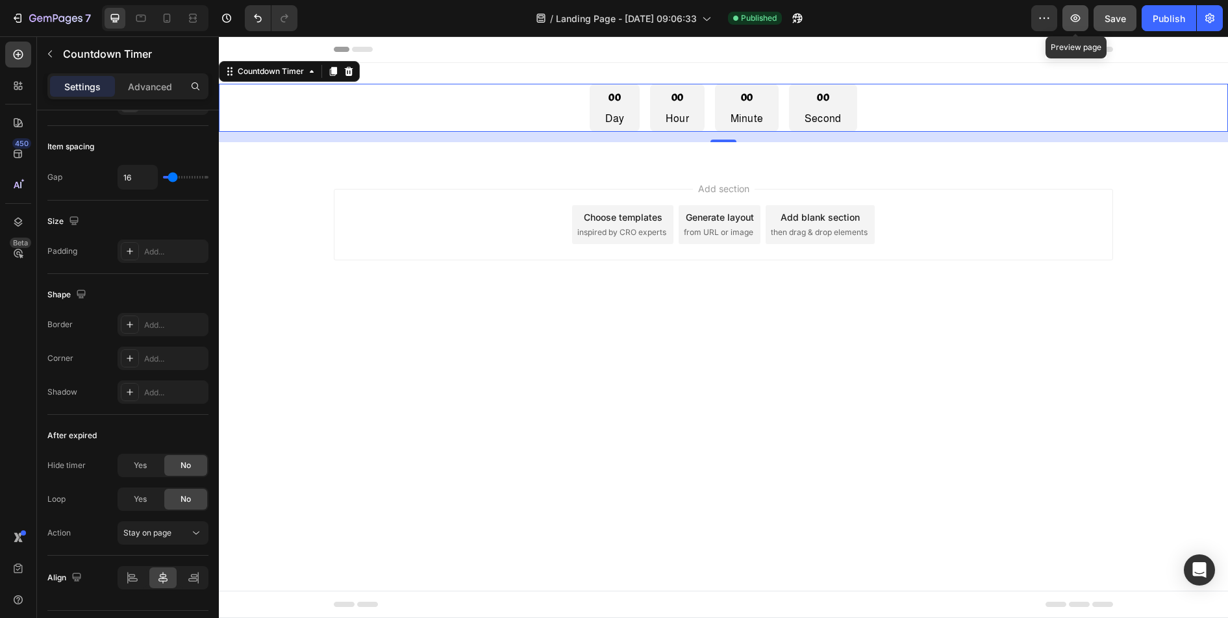
click at [1074, 27] on button "button" at bounding box center [1075, 18] width 26 height 26
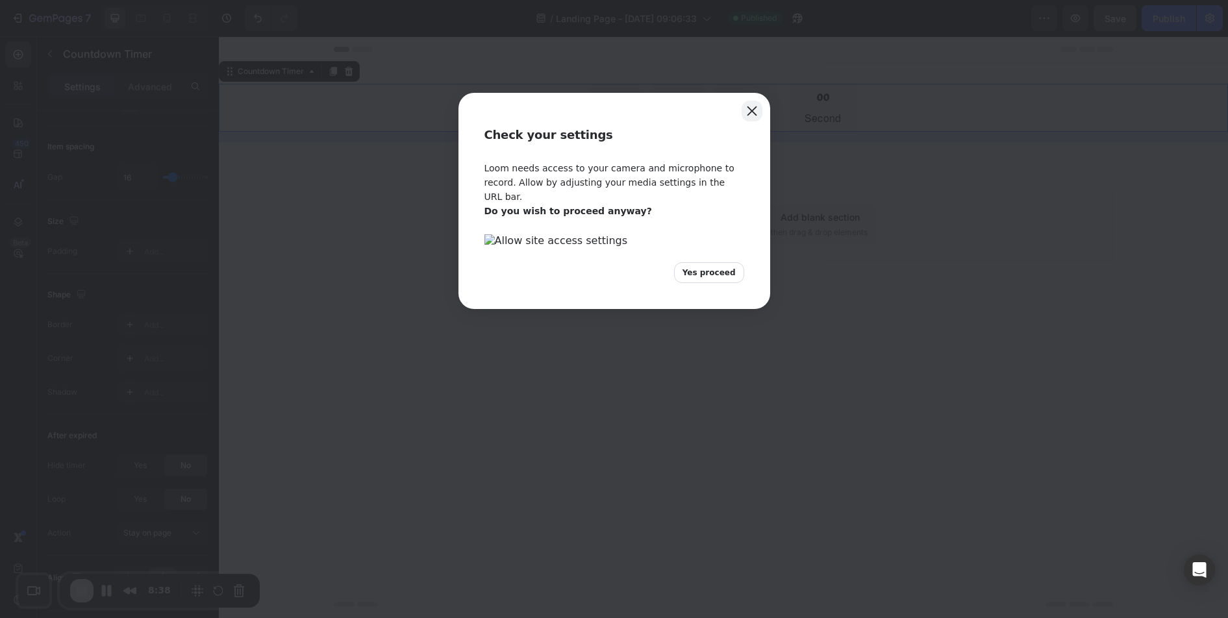
click at [756, 106] on button "Close" at bounding box center [752, 111] width 21 height 21
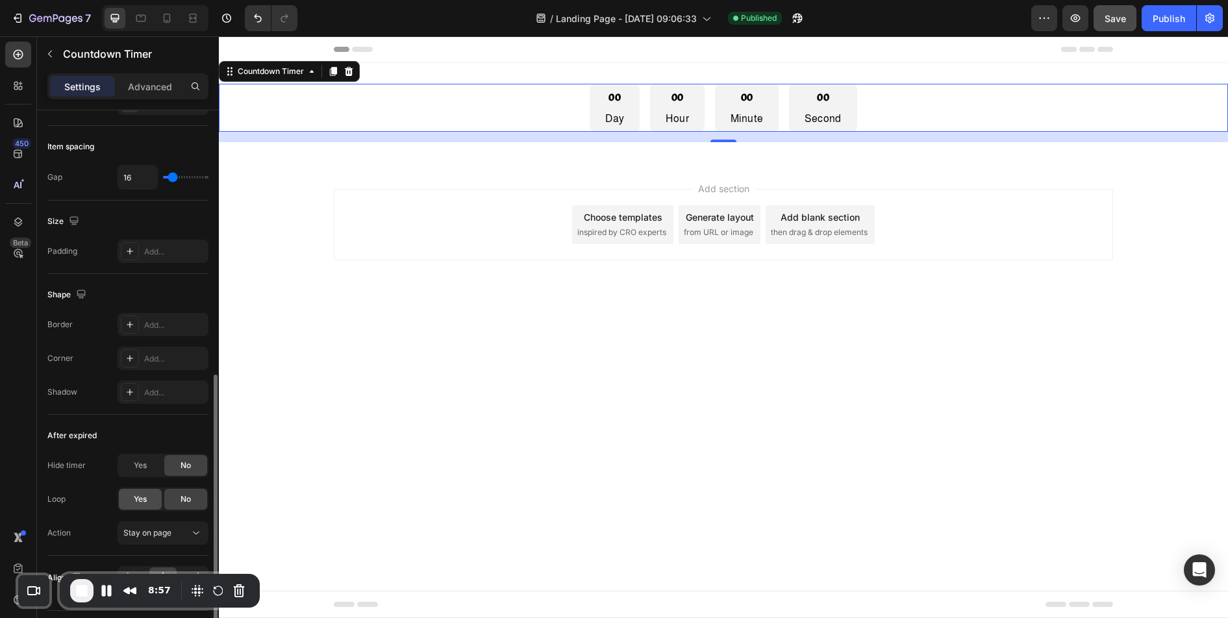
click at [142, 501] on span "Yes" at bounding box center [140, 499] width 13 height 12
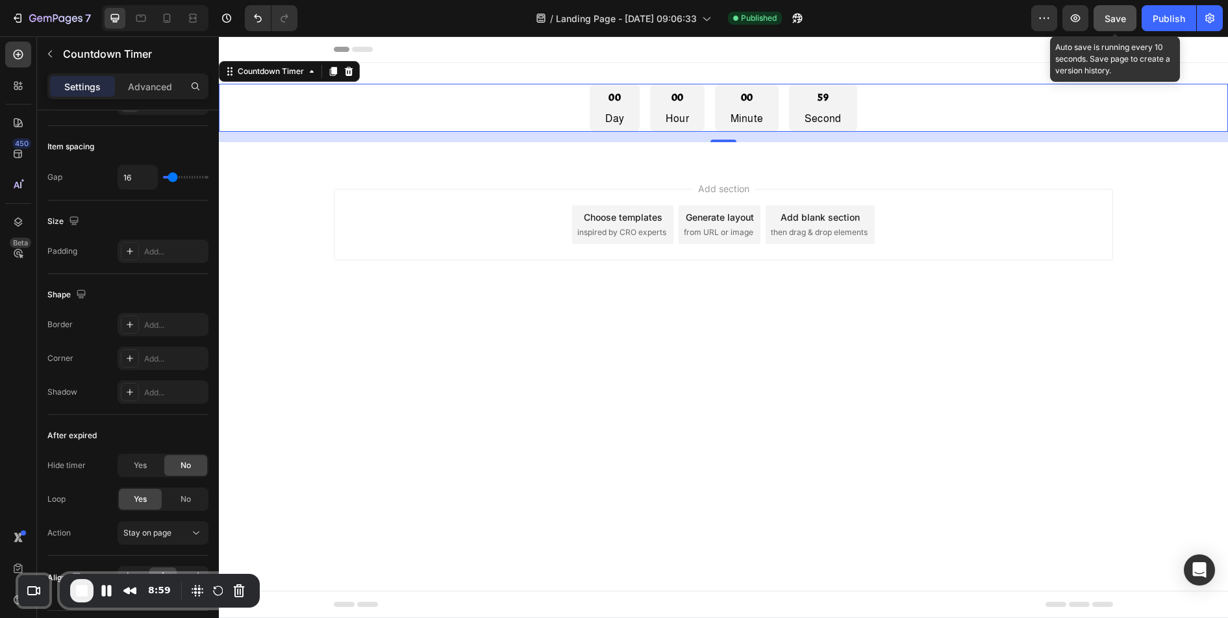
click at [1106, 19] on span "Save" at bounding box center [1115, 18] width 21 height 11
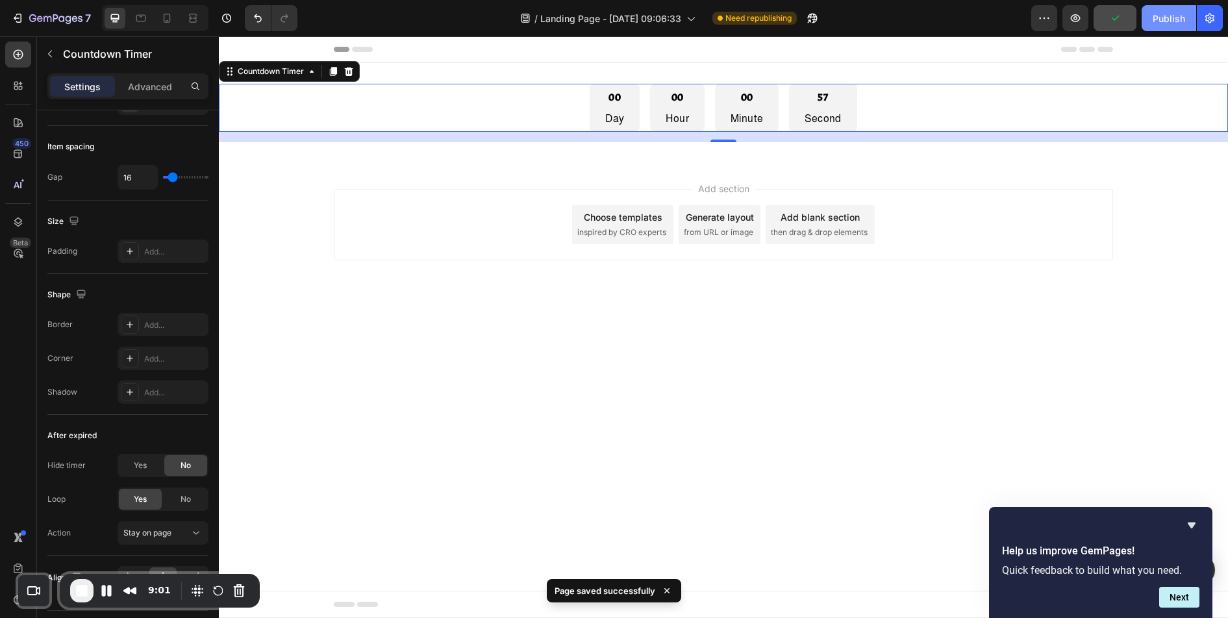
click at [1150, 24] on button "Publish" at bounding box center [1169, 18] width 55 height 26
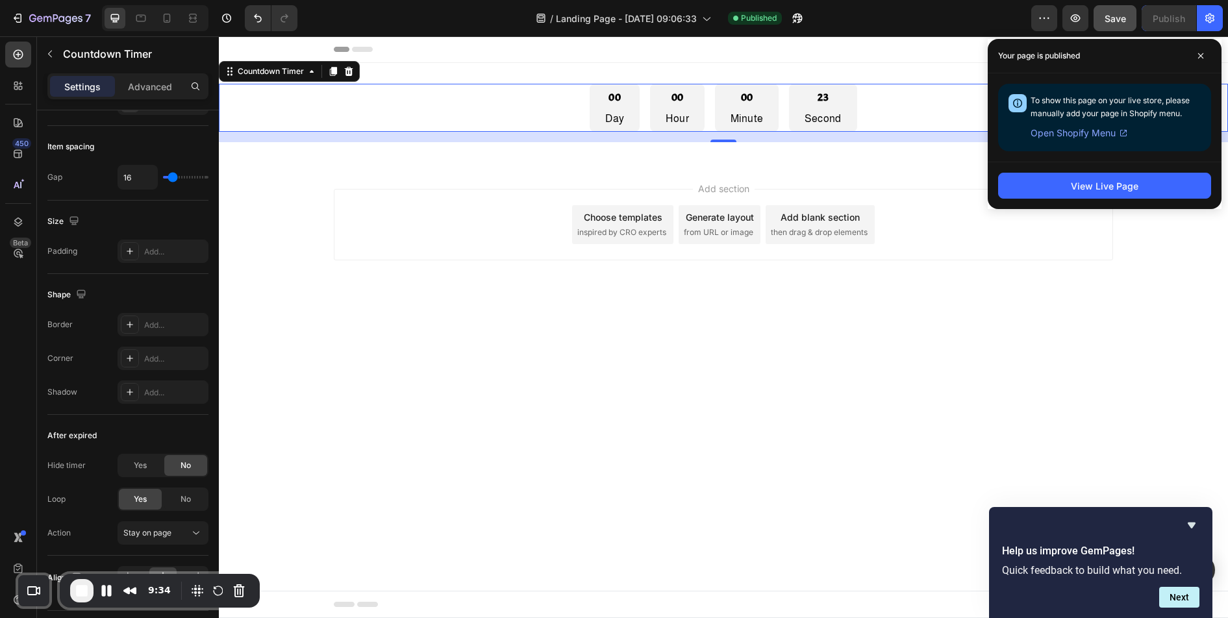
click at [36, 482] on div "450 Beta" at bounding box center [18, 327] width 37 height 582
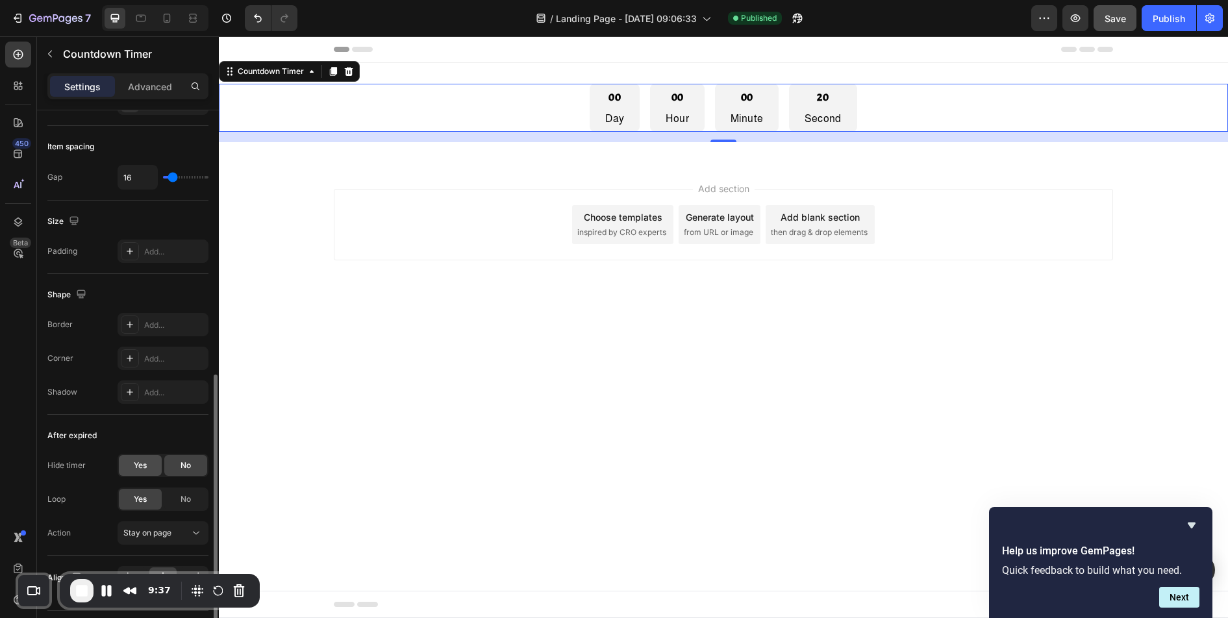
click at [144, 471] on span "Yes" at bounding box center [140, 466] width 13 height 12
click at [191, 499] on icon at bounding box center [196, 499] width 13 height 13
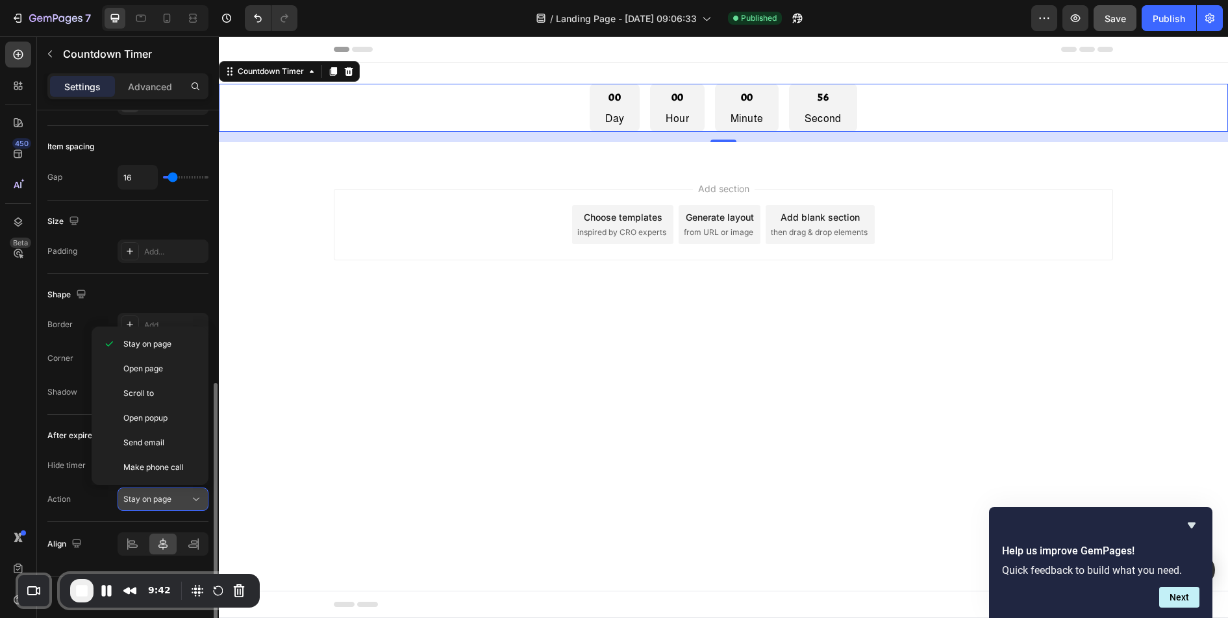
click at [191, 499] on icon at bounding box center [196, 499] width 13 height 13
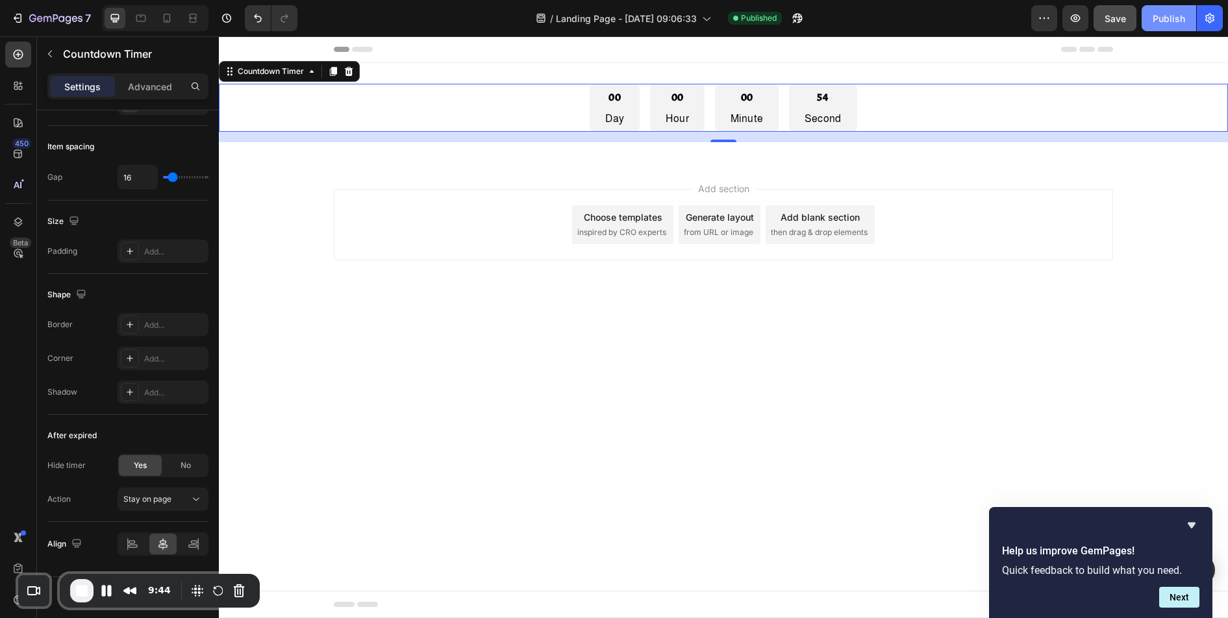
click at [1167, 16] on div "Publish" at bounding box center [1169, 19] width 32 height 14
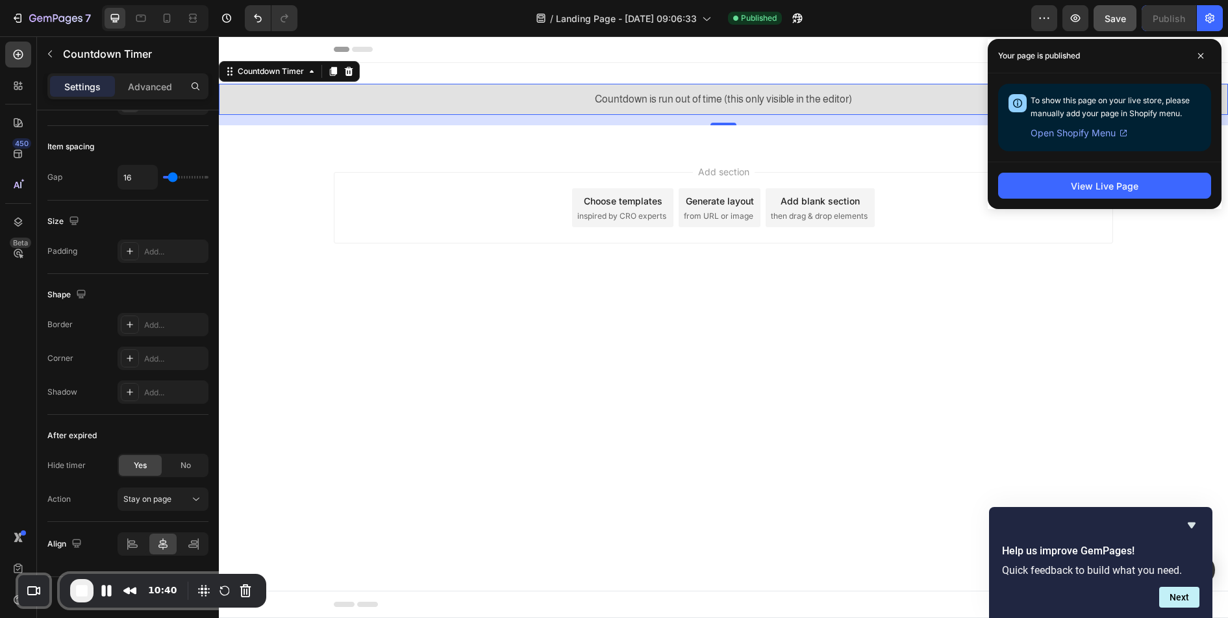
drag, startPoint x: 510, startPoint y: 435, endPoint x: 497, endPoint y: 436, distance: 12.4
click at [510, 435] on body "Header Countdown is run out of time (this only visible in the editor) Countdown…" at bounding box center [723, 327] width 1009 height 582
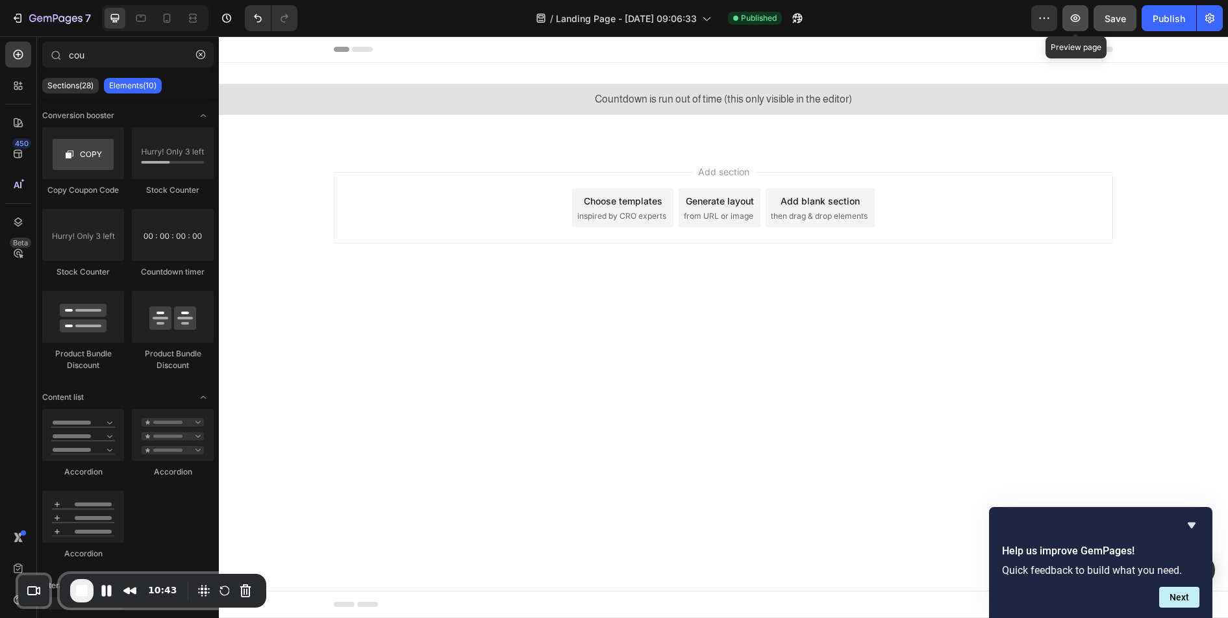
click at [1075, 25] on button "button" at bounding box center [1075, 18] width 26 height 26
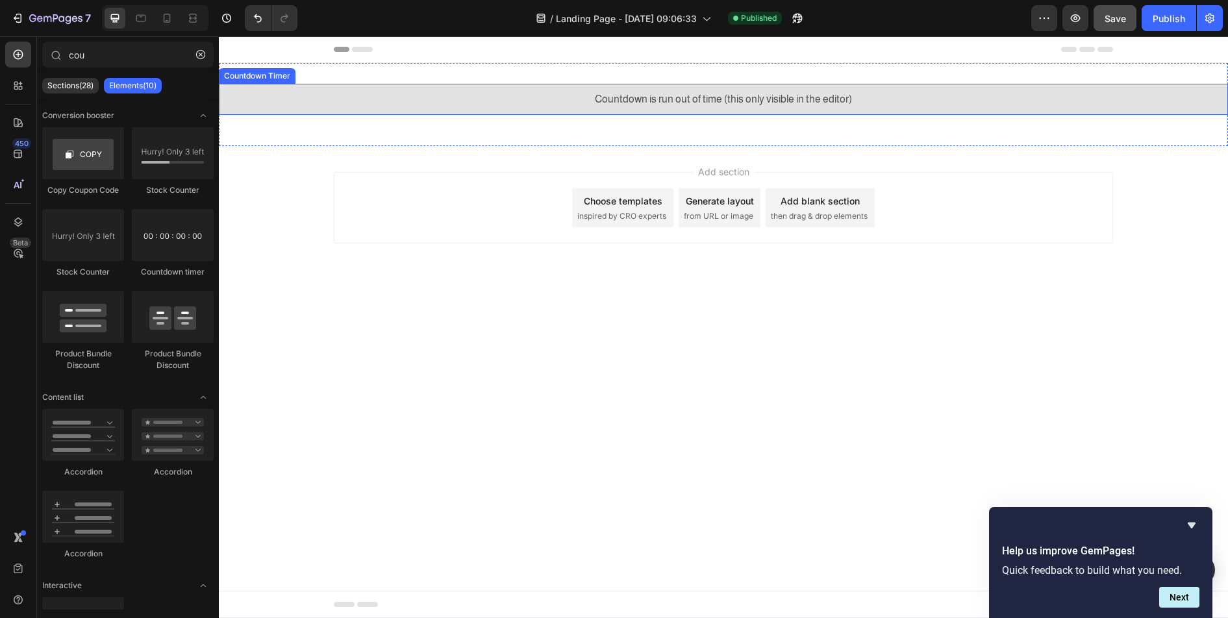
click at [586, 94] on div "Countdown is run out of time (this only visible in the editor)" at bounding box center [723, 99] width 1009 height 31
